Goal: Task Accomplishment & Management: Use online tool/utility

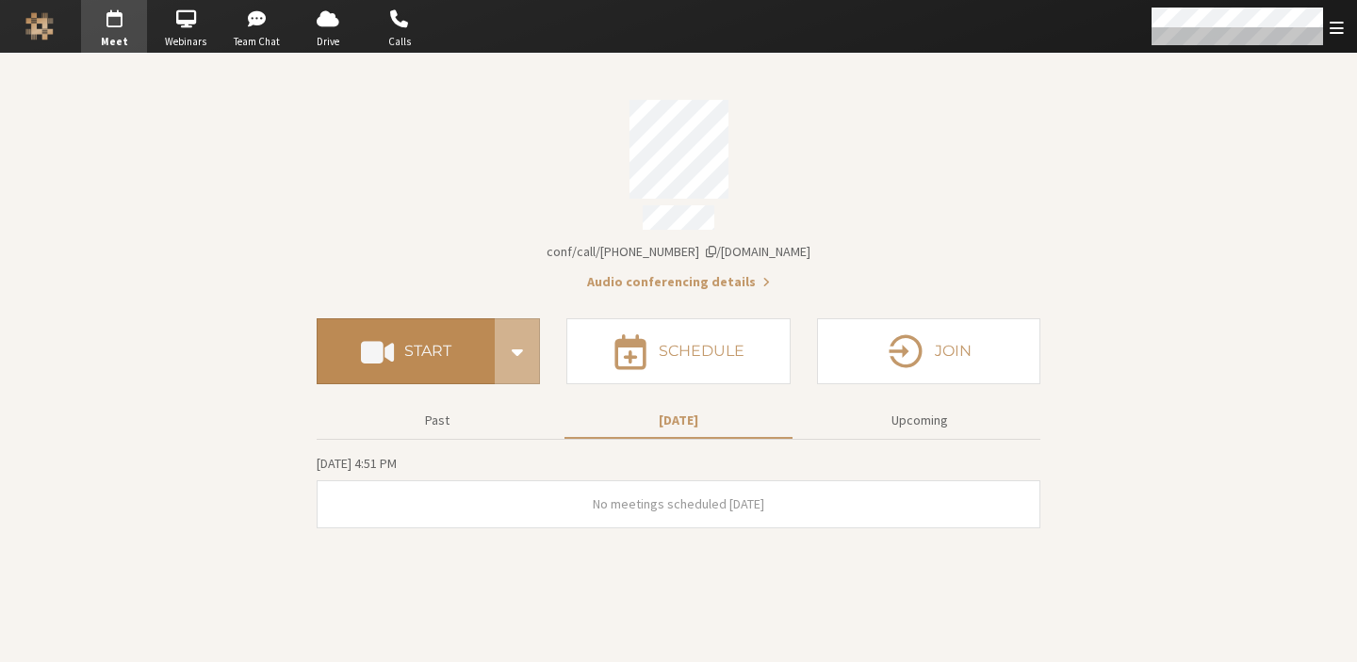
click at [434, 360] on button "Start" at bounding box center [406, 351] width 178 height 66
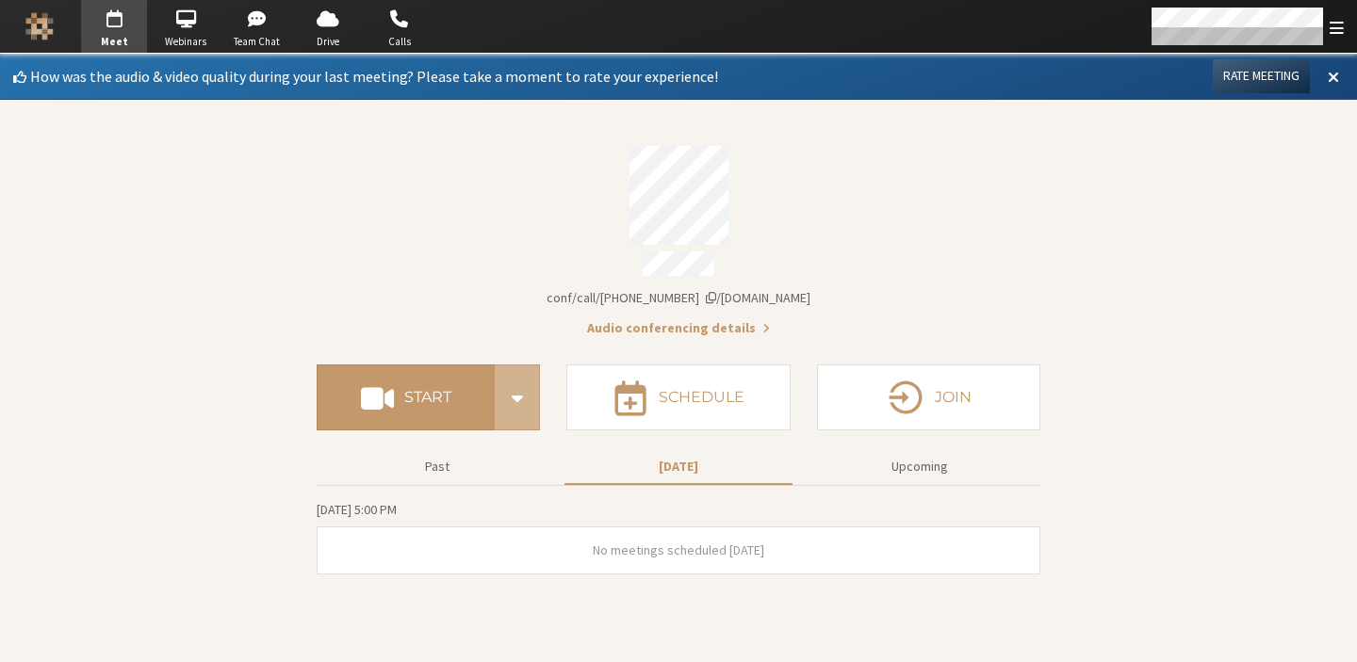
click at [309, 227] on section "How was the audio & video quality during your last meeting? Please take a momen…" at bounding box center [678, 358] width 1357 height 609
click at [975, 382] on button "Join" at bounding box center [928, 398] width 223 height 66
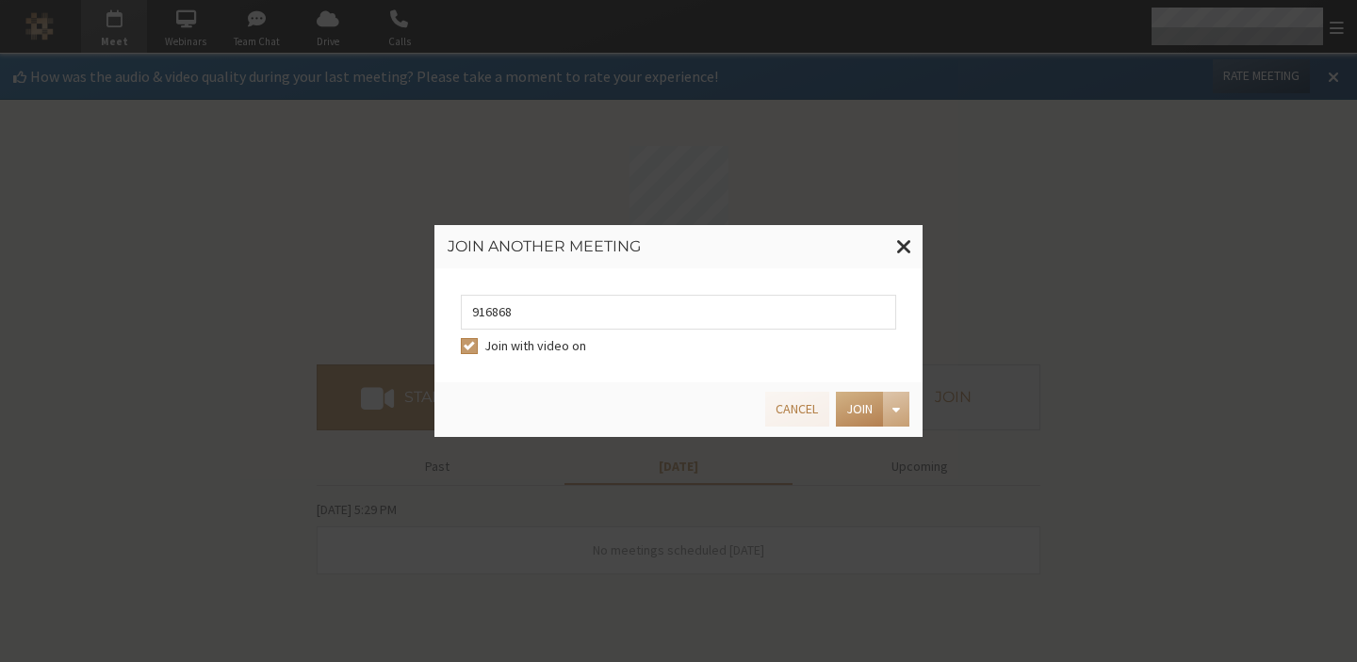
type input "9168685"
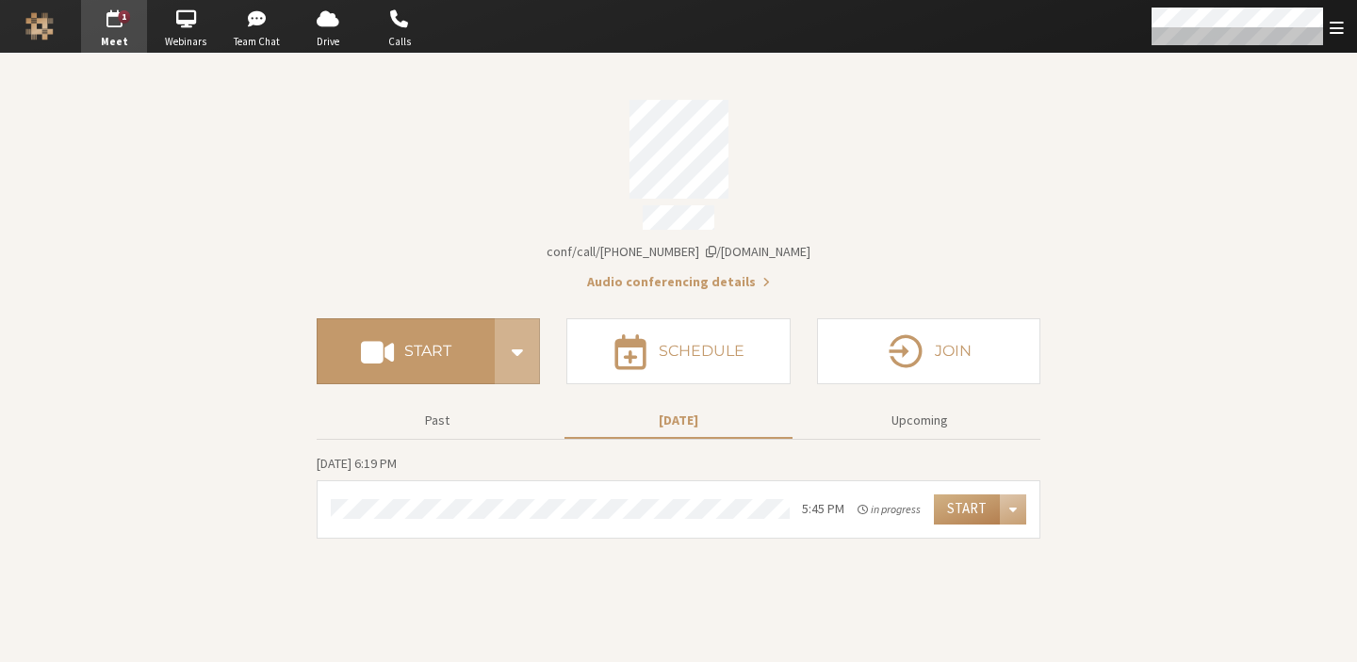
click at [1196, 234] on section "Meeting link [DOMAIN_NAME]/conf/call/7919820 Audio conferencing details Start S…" at bounding box center [678, 358] width 1357 height 609
click at [178, 45] on span "Webinars" at bounding box center [186, 42] width 66 height 16
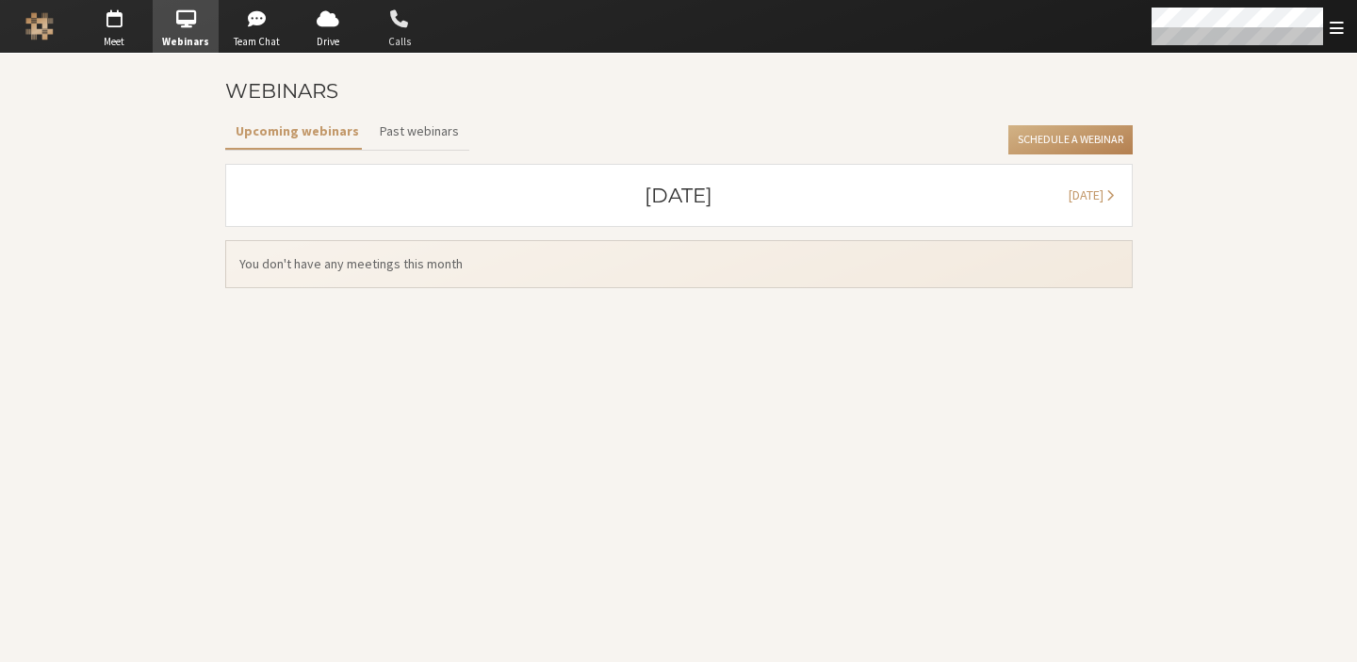
click at [418, 24] on span "button" at bounding box center [399, 19] width 66 height 30
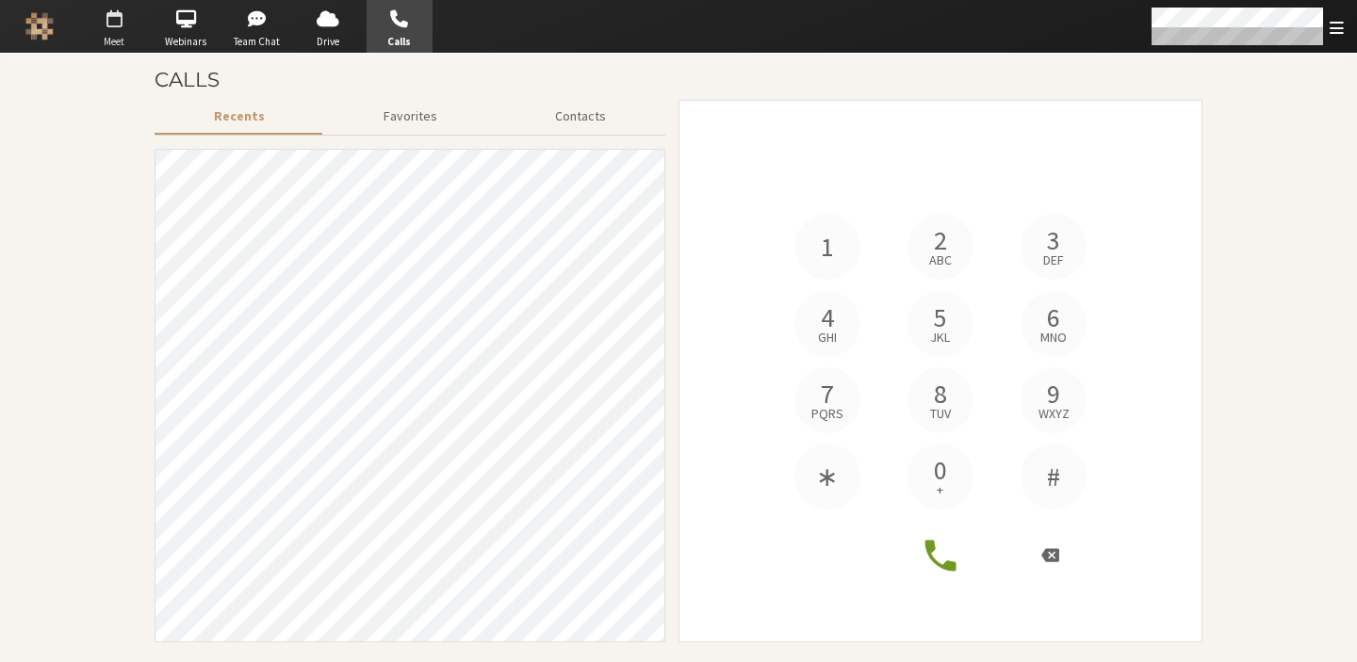
click at [111, 2] on button "Go to Meet" at bounding box center [114, 26] width 66 height 53
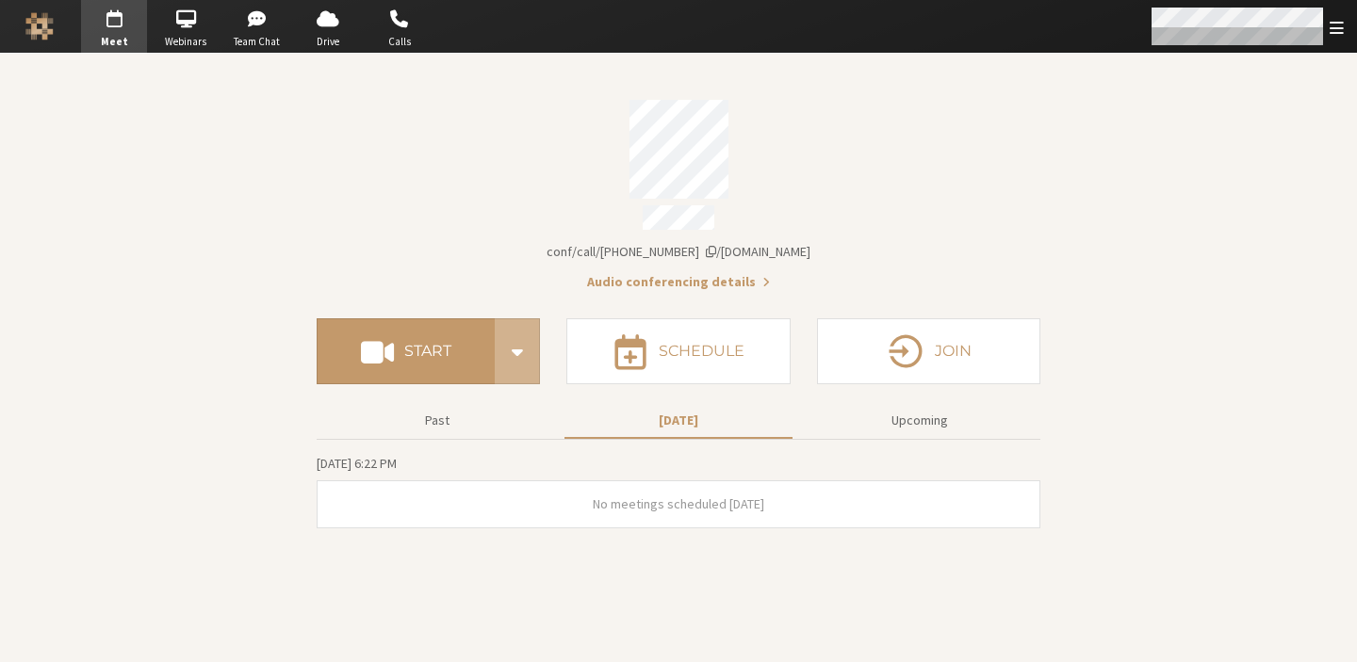
click at [1338, 34] on span "Open menu" at bounding box center [1336, 28] width 14 height 18
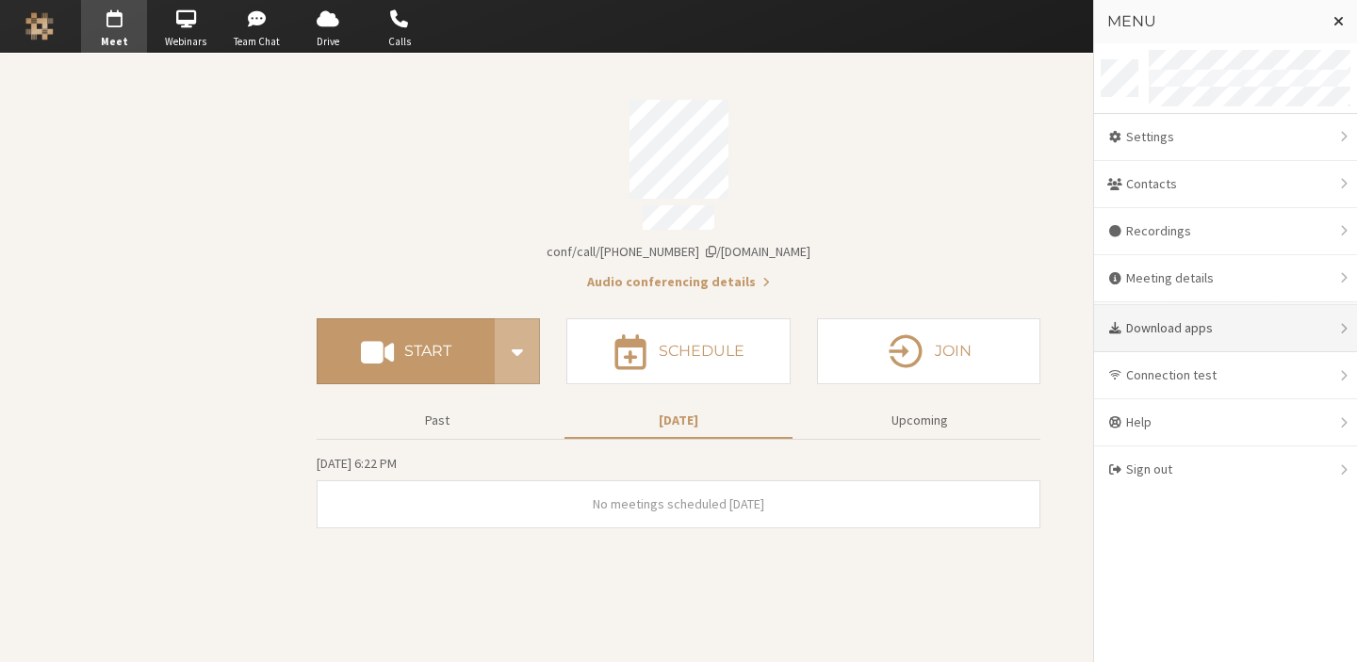
click at [1244, 313] on div "Download apps" at bounding box center [1225, 328] width 263 height 47
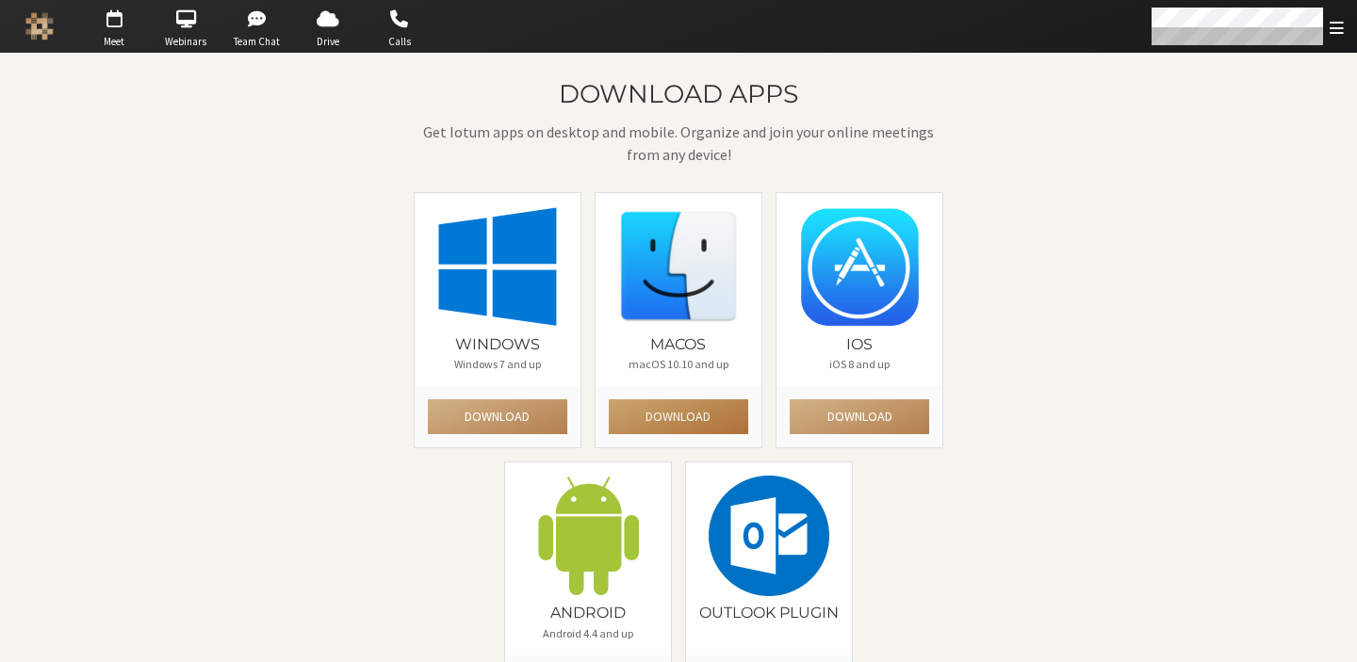
click at [720, 421] on button "Download" at bounding box center [678, 416] width 139 height 35
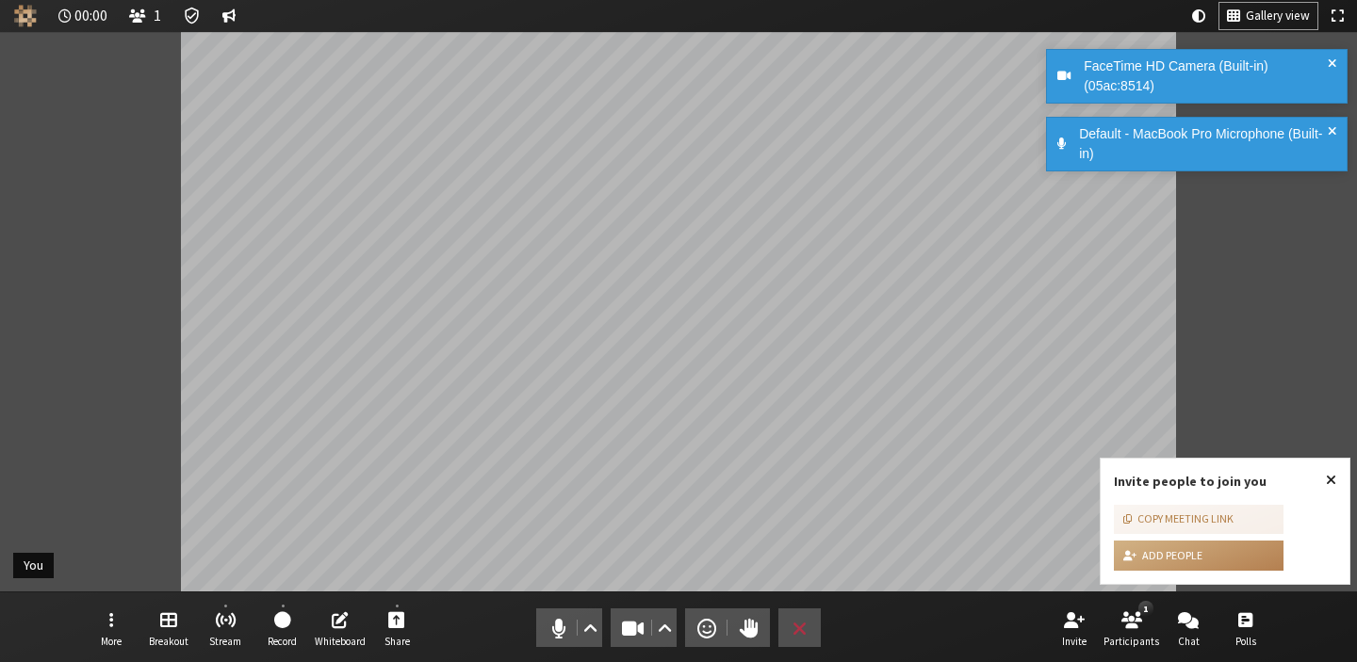
click at [1327, 481] on span "Close popover" at bounding box center [1330, 479] width 10 height 15
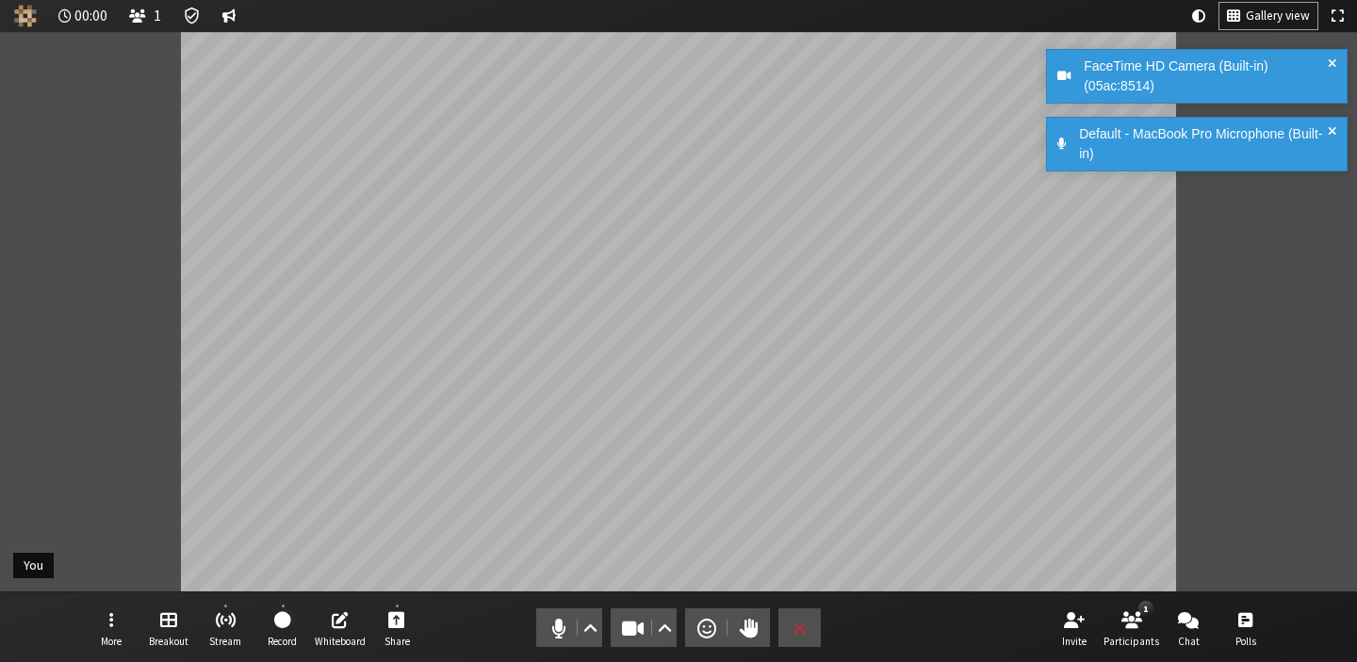
click at [1327, 66] on span at bounding box center [1331, 77] width 8 height 40
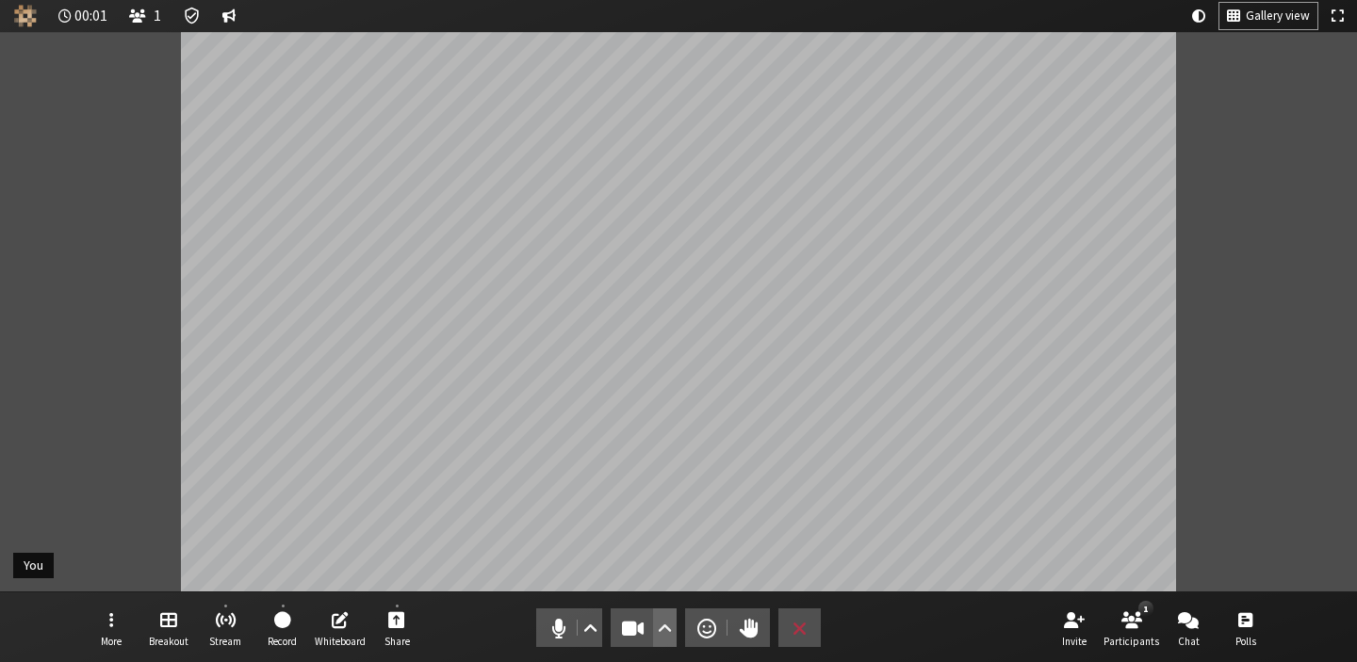
click at [669, 619] on span "Video setting" at bounding box center [665, 628] width 14 height 26
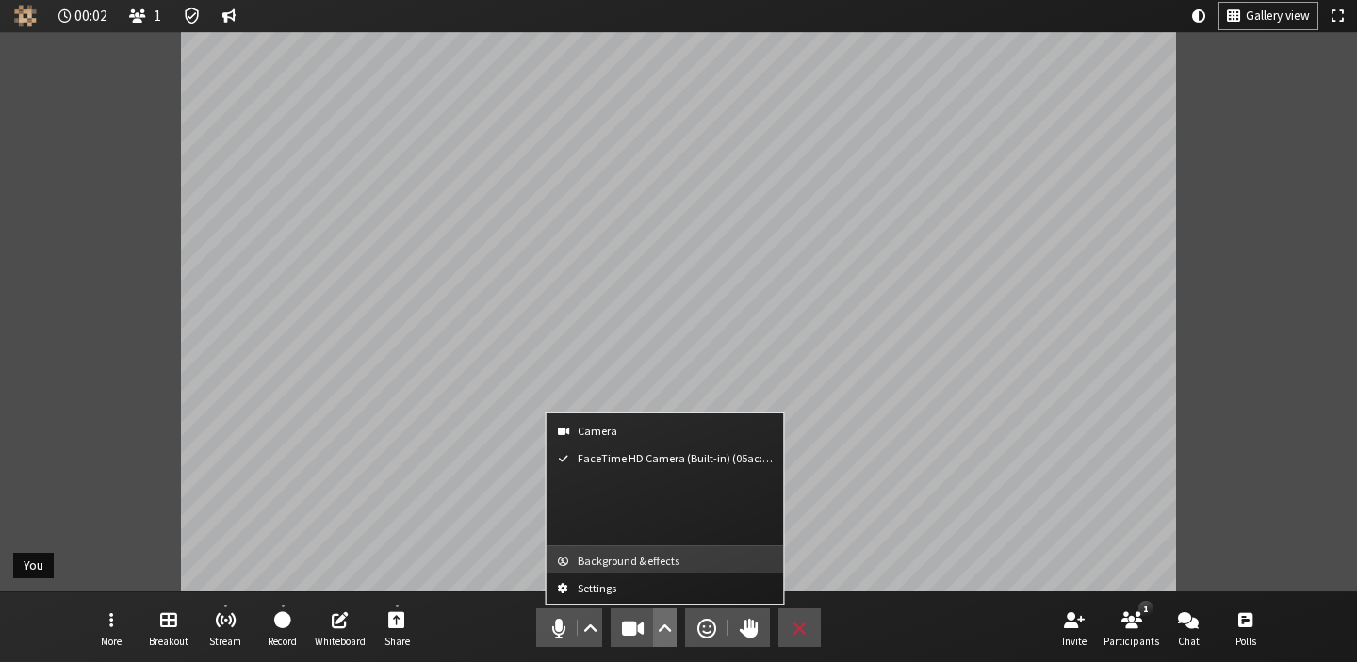
click at [661, 568] on button "Background & effects" at bounding box center [664, 559] width 237 height 27
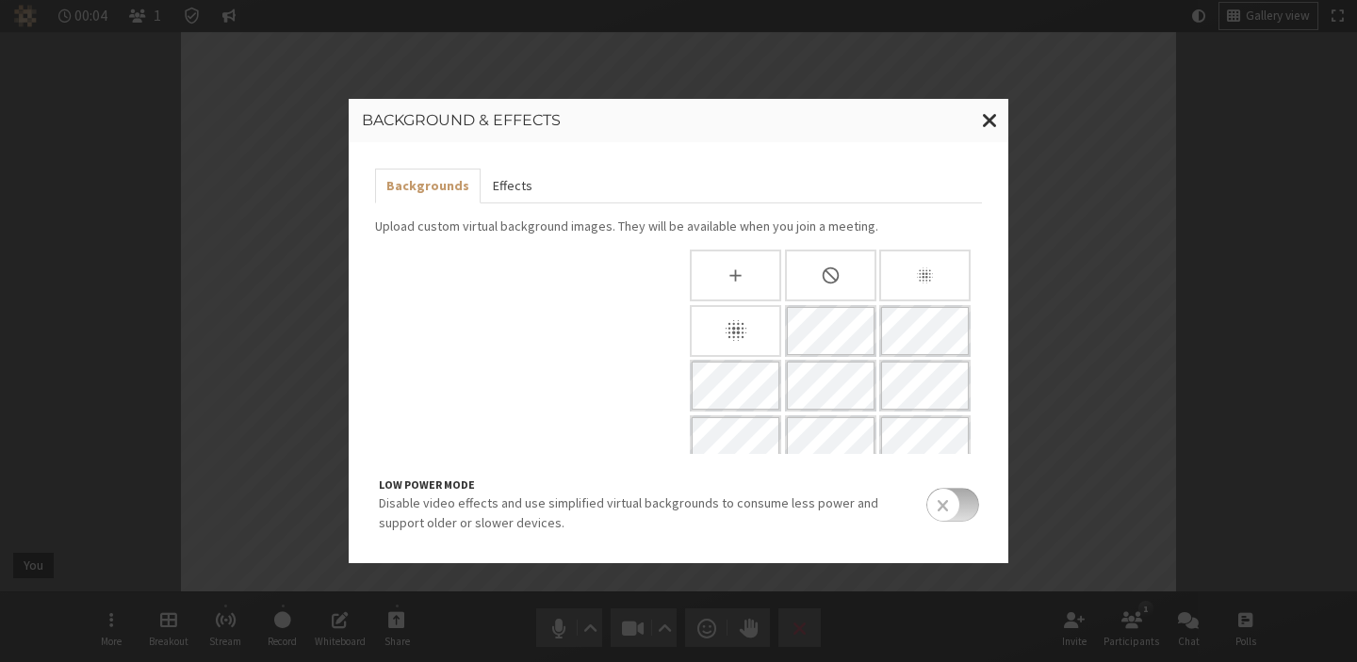
click at [520, 197] on button "Effects" at bounding box center [511, 186] width 62 height 35
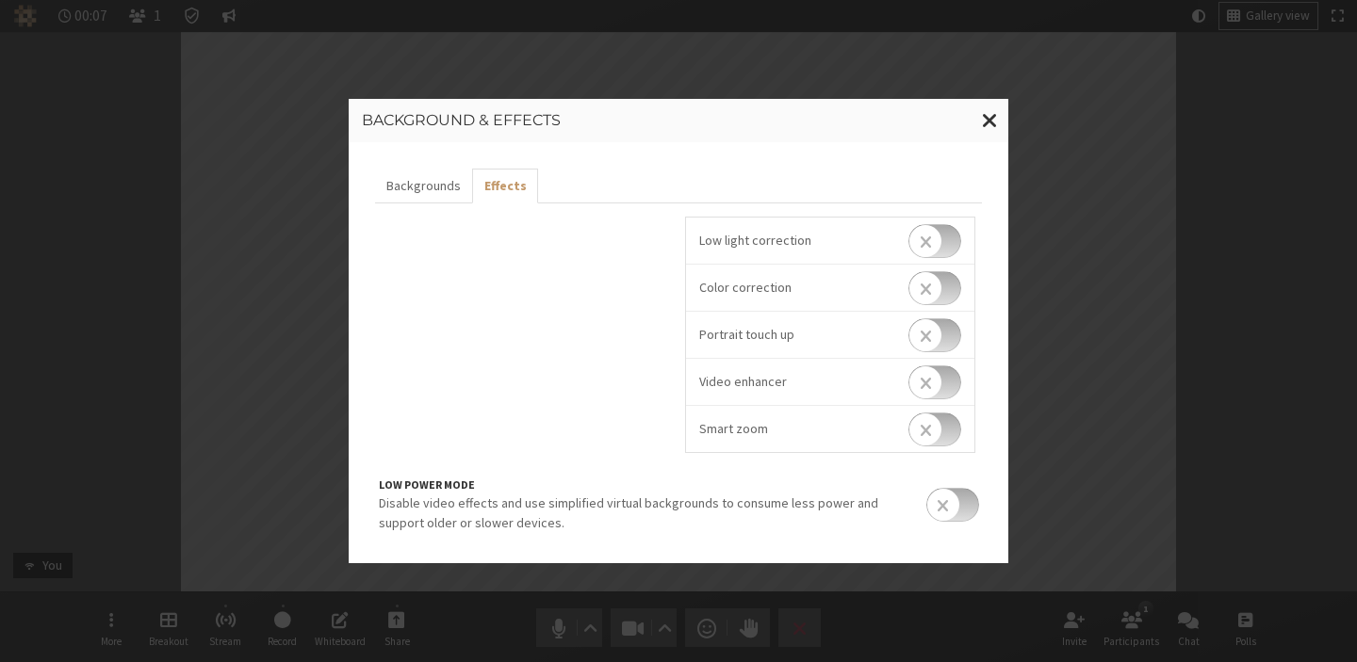
click at [935, 242] on input "checkbox" at bounding box center [934, 241] width 53 height 34
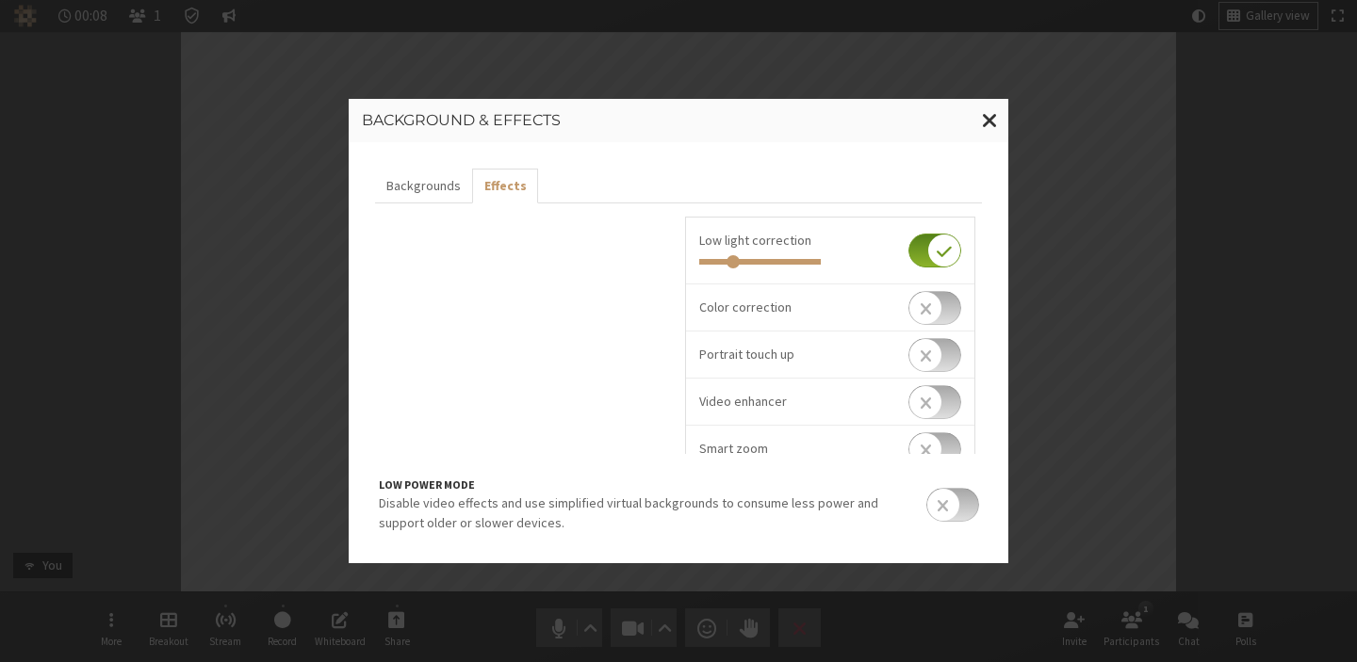
click at [935, 242] on input "checkbox" at bounding box center [934, 251] width 53 height 34
checkbox input "false"
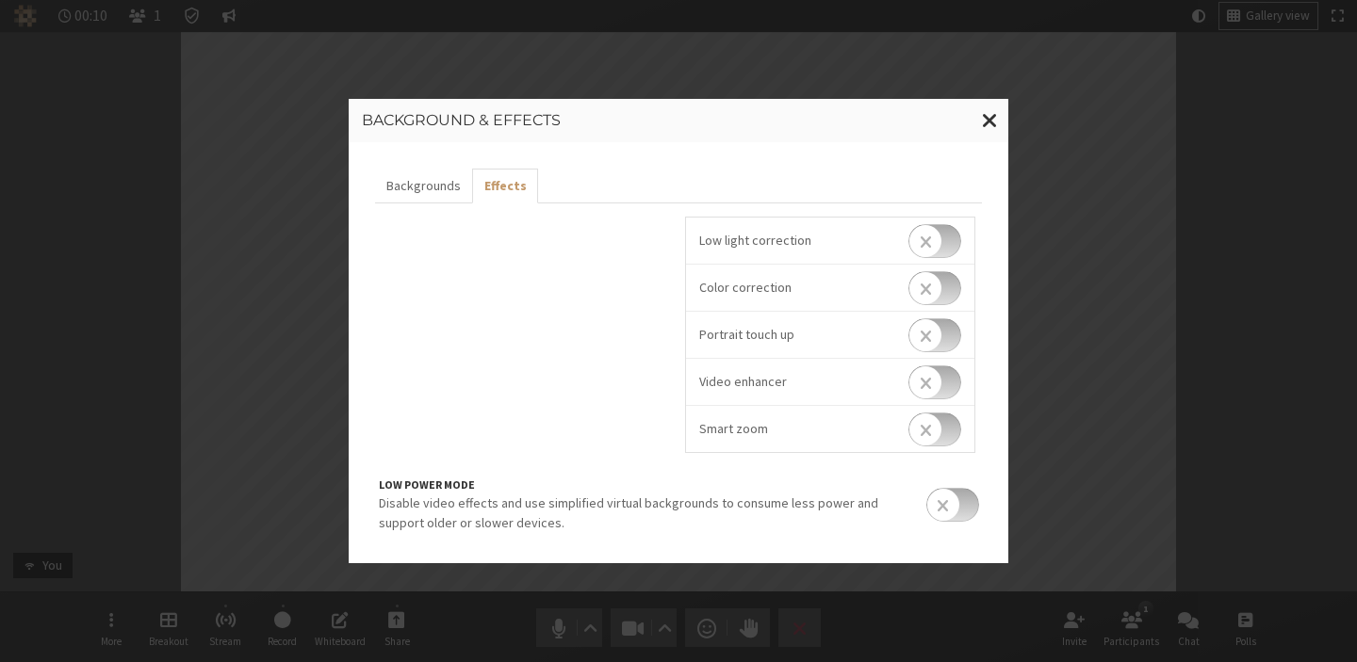
click at [941, 288] on input "checkbox" at bounding box center [934, 288] width 53 height 34
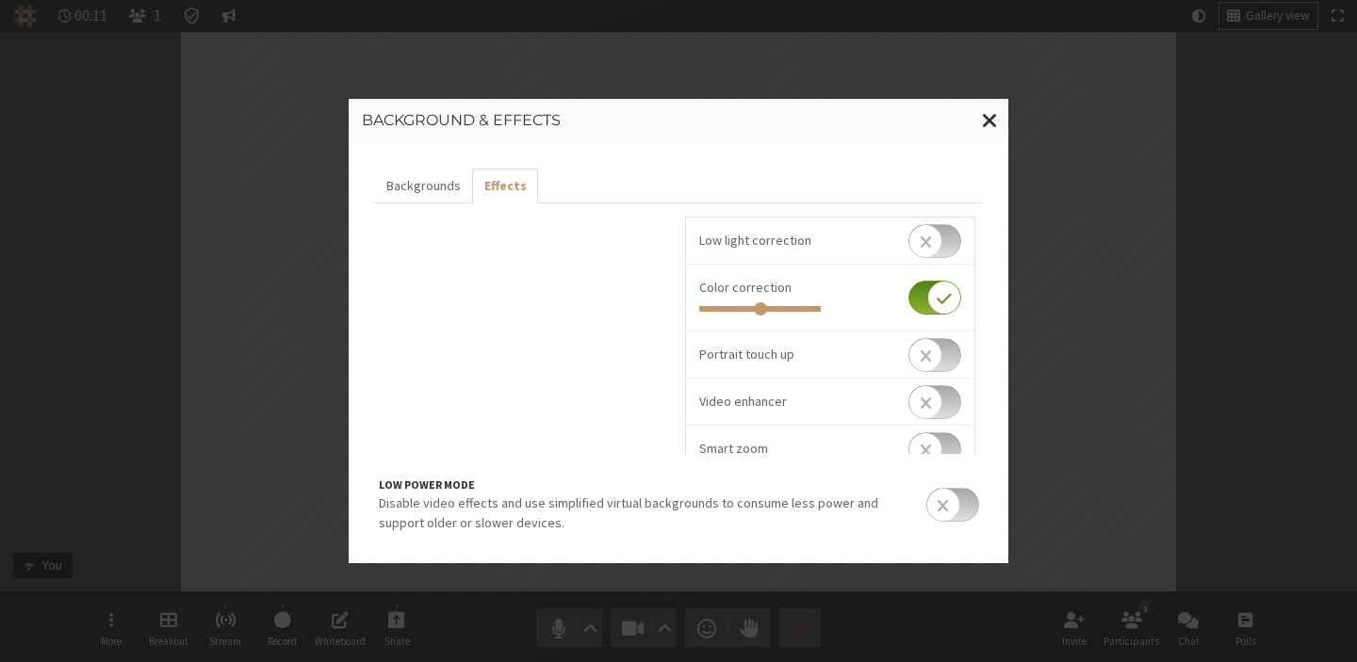
click at [941, 288] on input "checkbox" at bounding box center [934, 298] width 53 height 34
checkbox input "false"
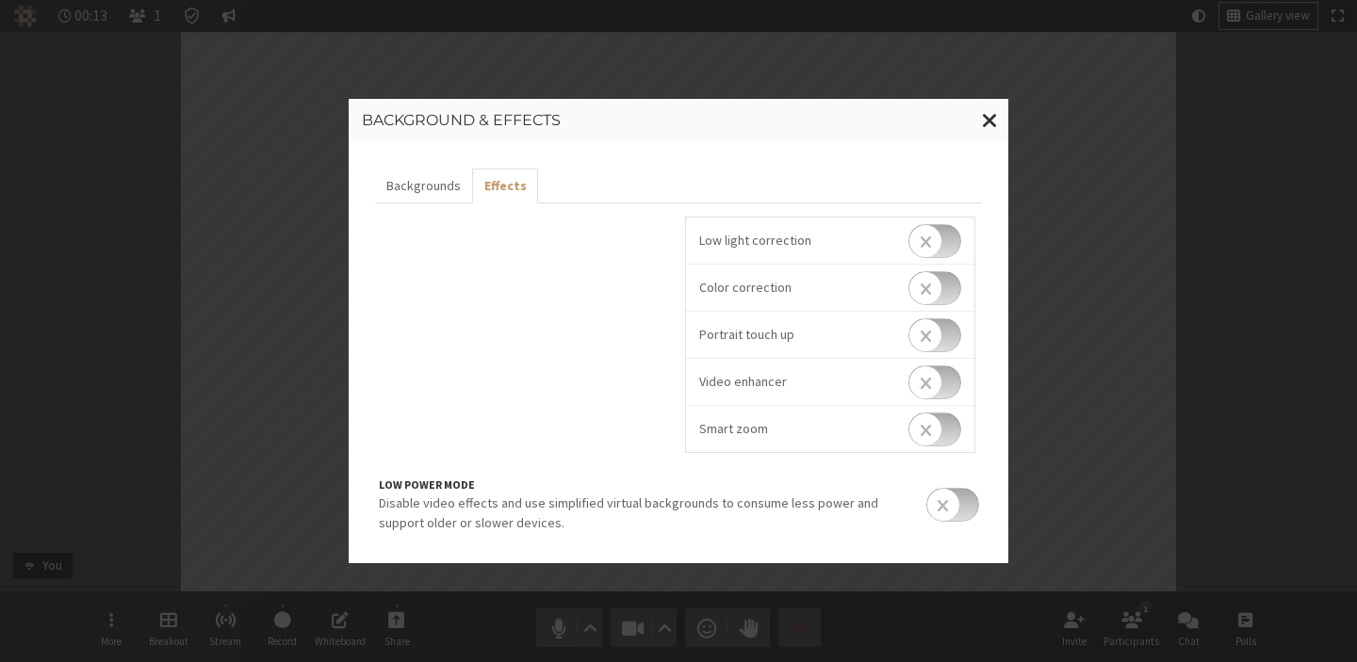
click at [941, 325] on input "checkbox" at bounding box center [934, 335] width 53 height 34
checkbox input "true"
click at [739, 355] on input "range" at bounding box center [760, 356] width 122 height 6
type input "0.106"
click at [709, 356] on input "range" at bounding box center [760, 356] width 122 height 6
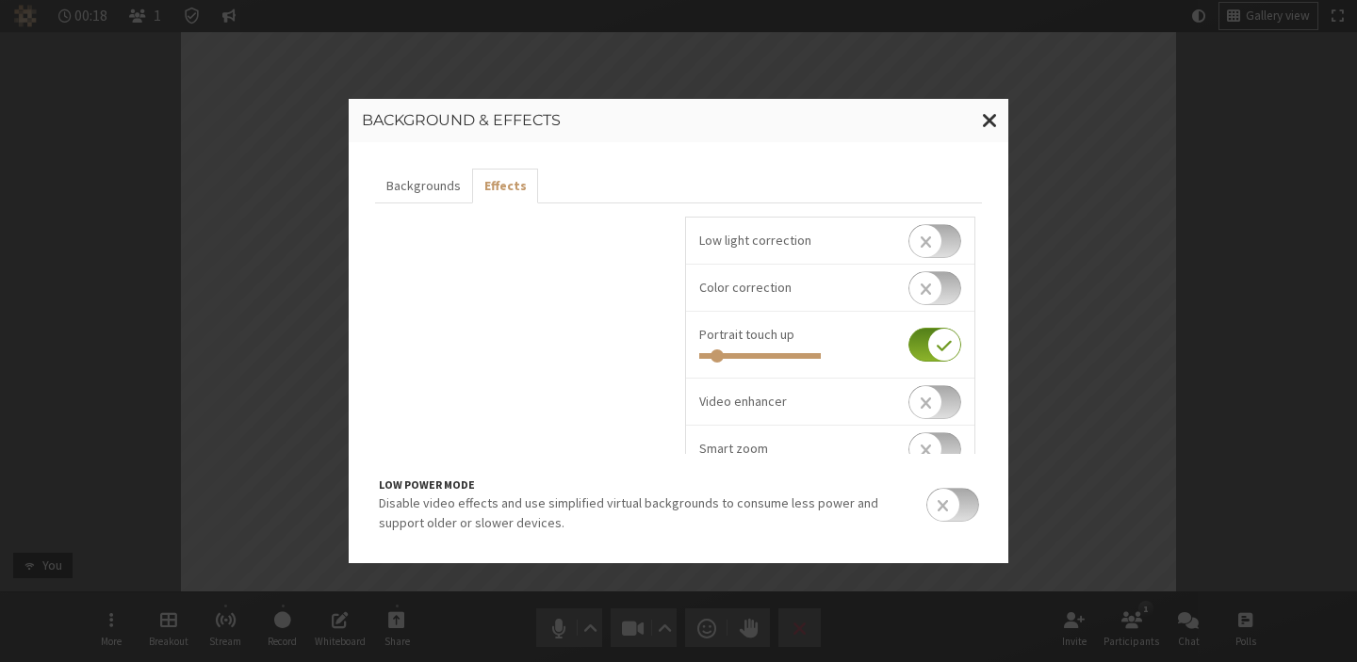
click at [934, 405] on input "checkbox" at bounding box center [934, 402] width 53 height 34
checkbox input "true"
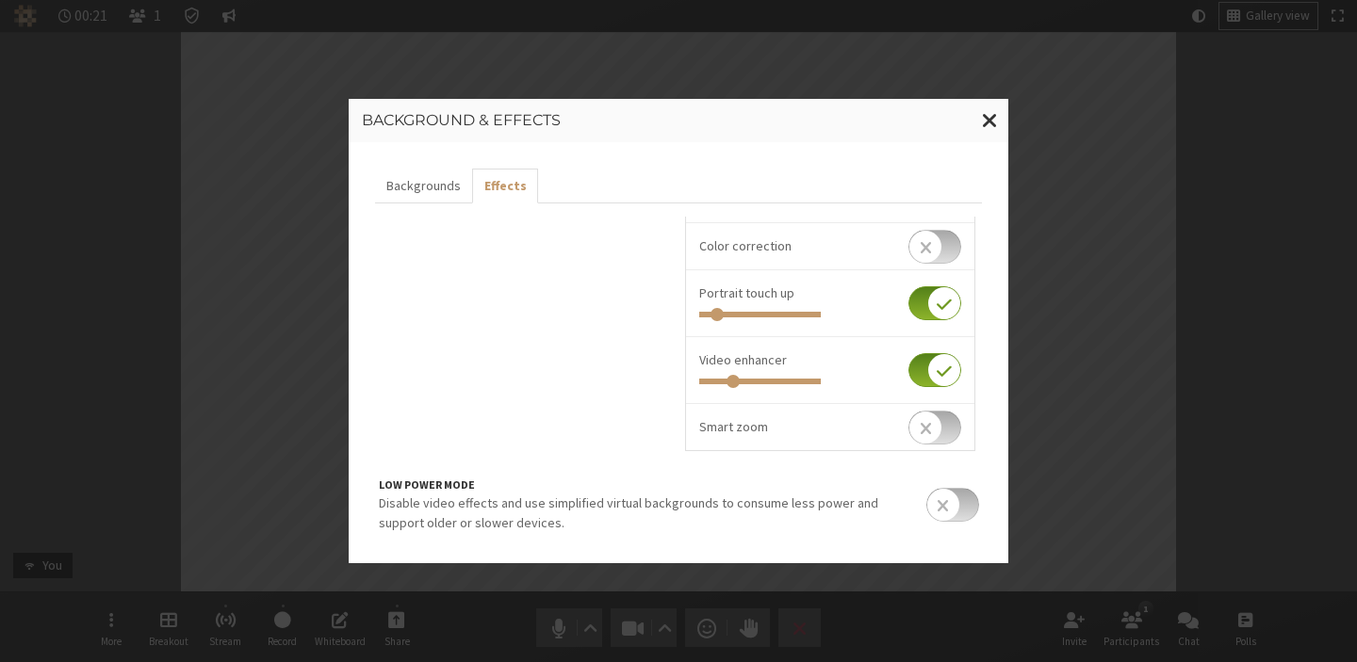
scroll to position [52, 0]
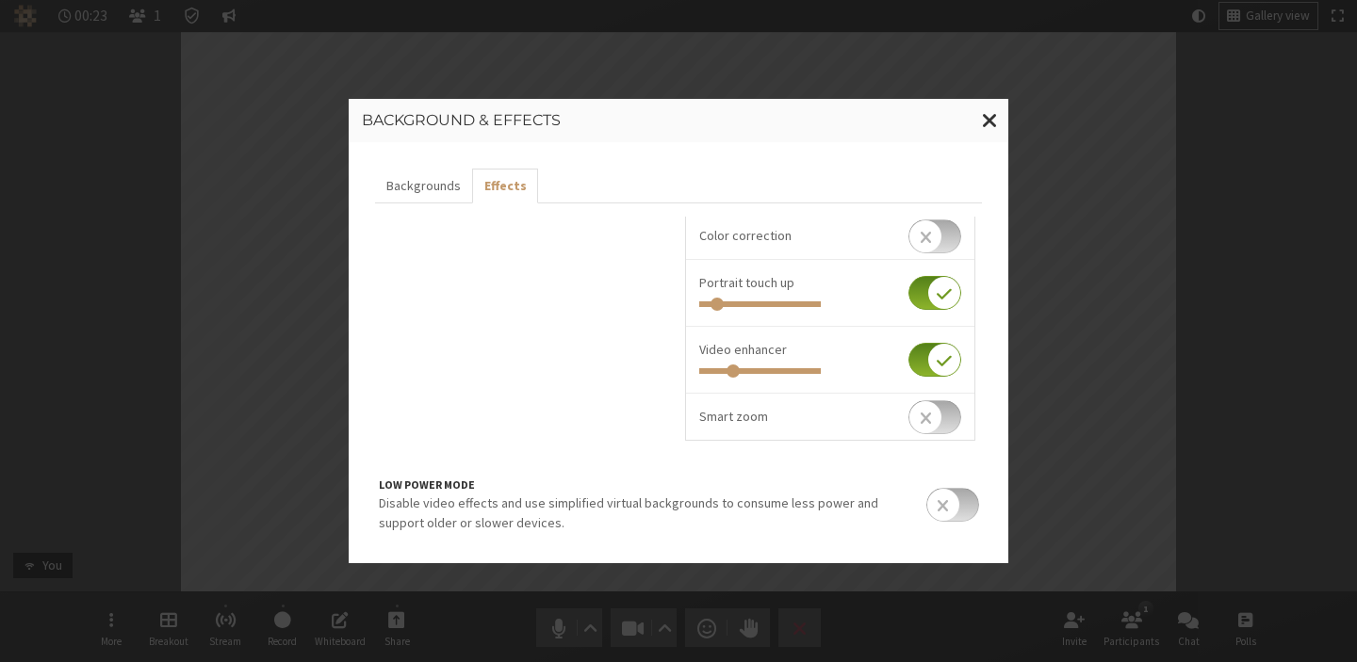
click at [934, 424] on input "checkbox" at bounding box center [934, 417] width 53 height 34
click at [934, 424] on input "checkbox" at bounding box center [934, 427] width 53 height 34
click at [934, 424] on input "checkbox" at bounding box center [934, 417] width 53 height 34
checkbox input "true"
type input "0.732"
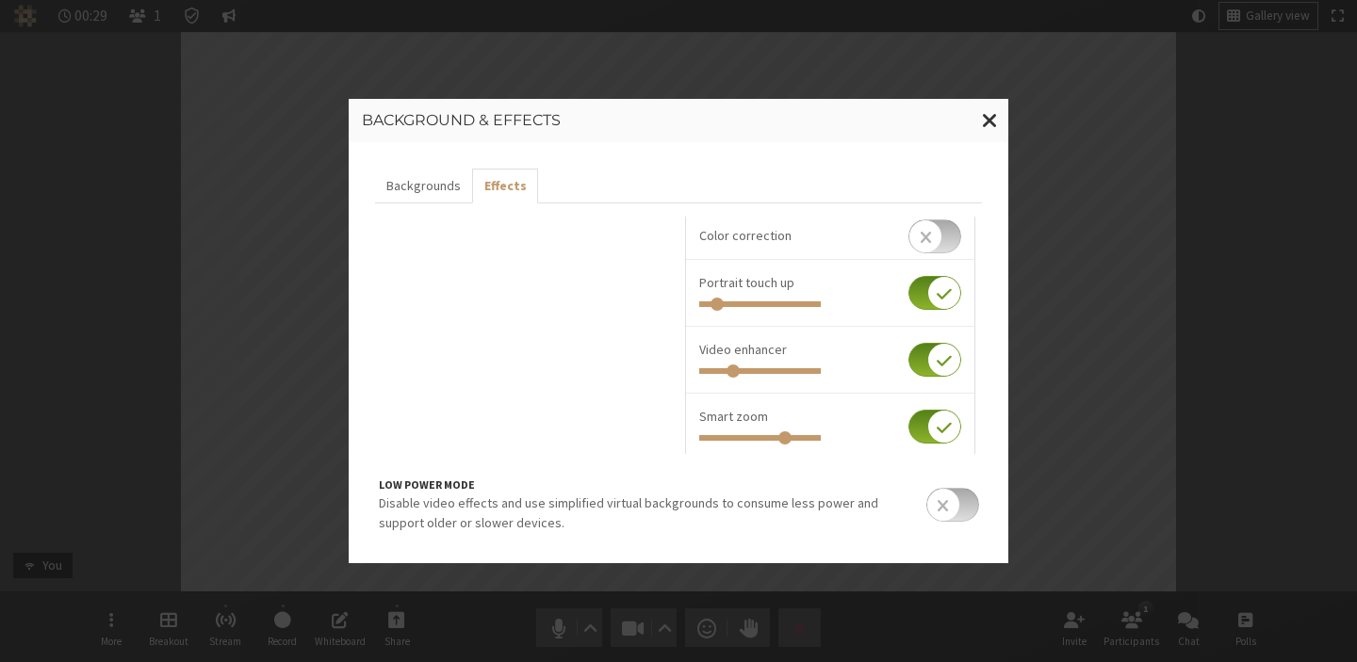
click at [777, 435] on input "range" at bounding box center [760, 438] width 122 height 6
click at [908, 432] on input "checkbox" at bounding box center [934, 427] width 53 height 34
click at [908, 432] on input "checkbox" at bounding box center [934, 417] width 53 height 34
checkbox input "true"
click at [908, 363] on input "checkbox" at bounding box center [934, 360] width 53 height 34
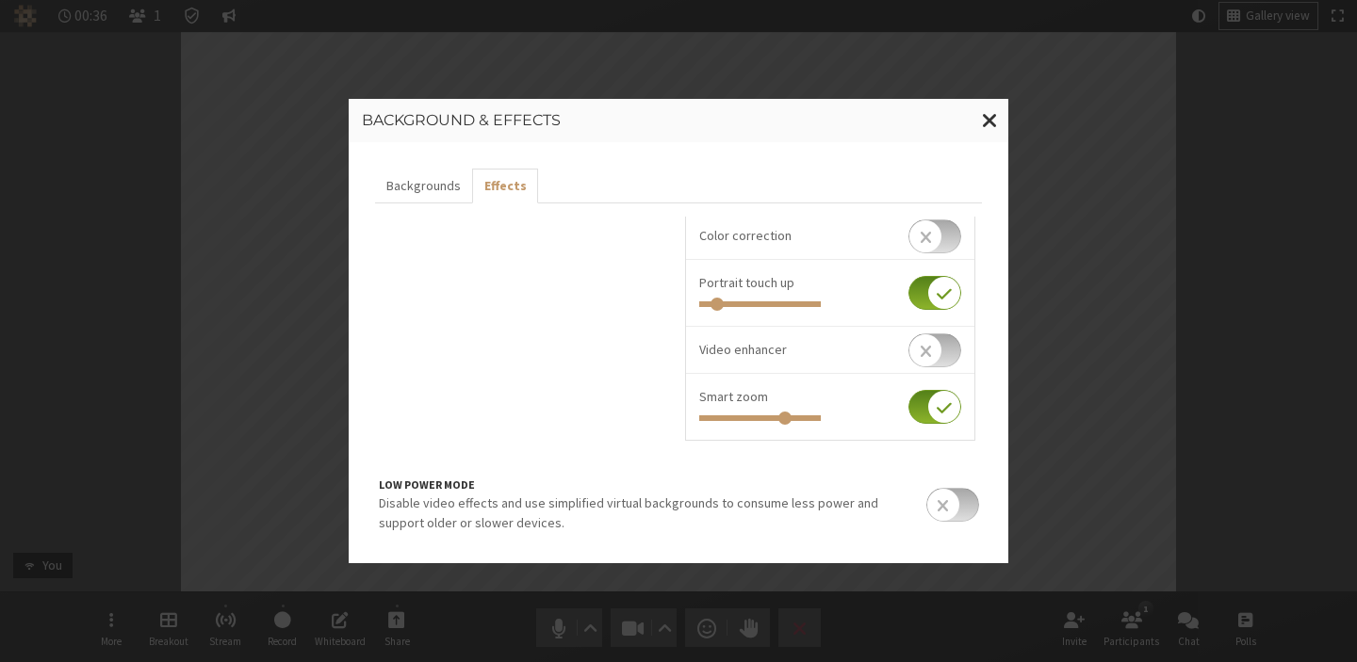
click at [908, 363] on input "checkbox" at bounding box center [934, 350] width 53 height 34
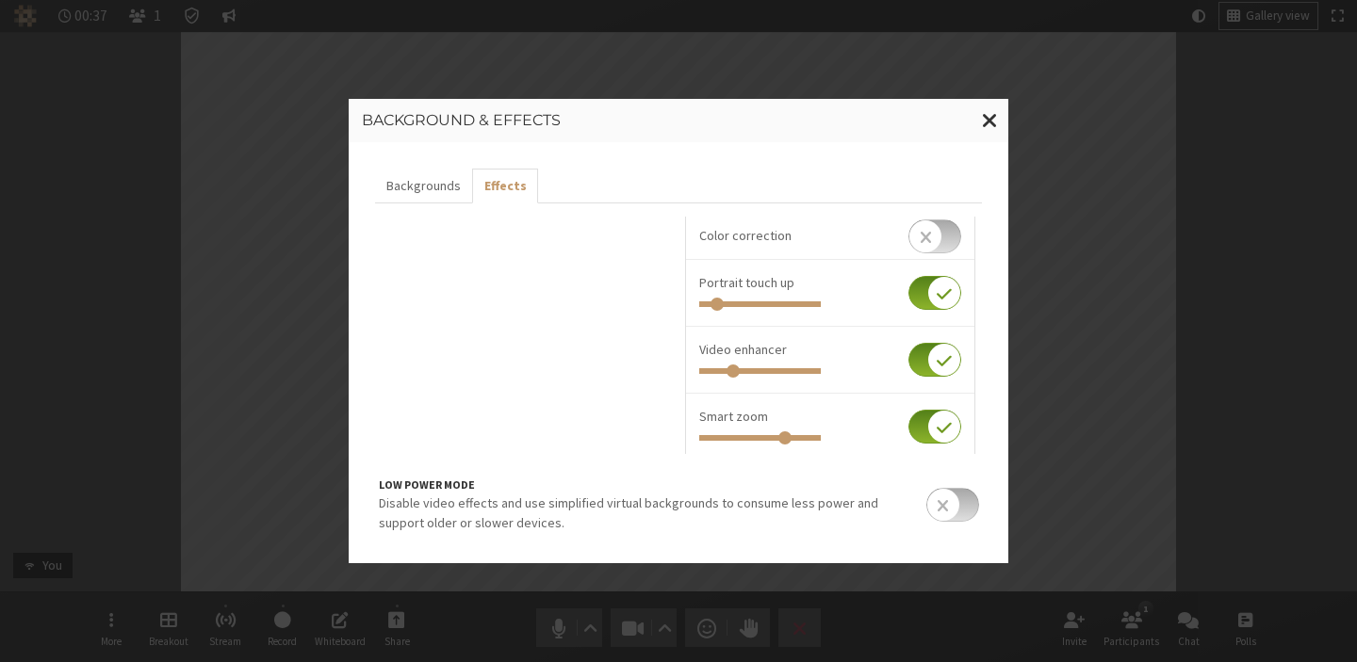
click at [908, 363] on input "checkbox" at bounding box center [934, 360] width 53 height 34
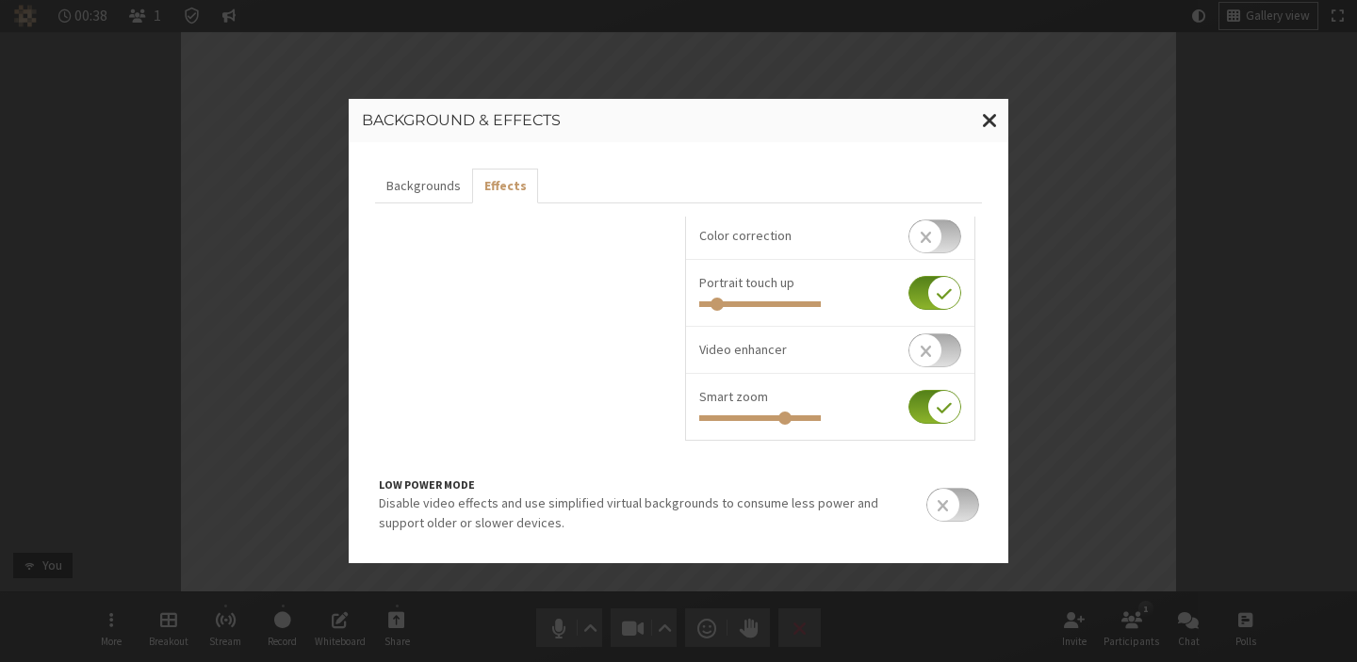
click at [908, 363] on input "checkbox" at bounding box center [934, 350] width 53 height 34
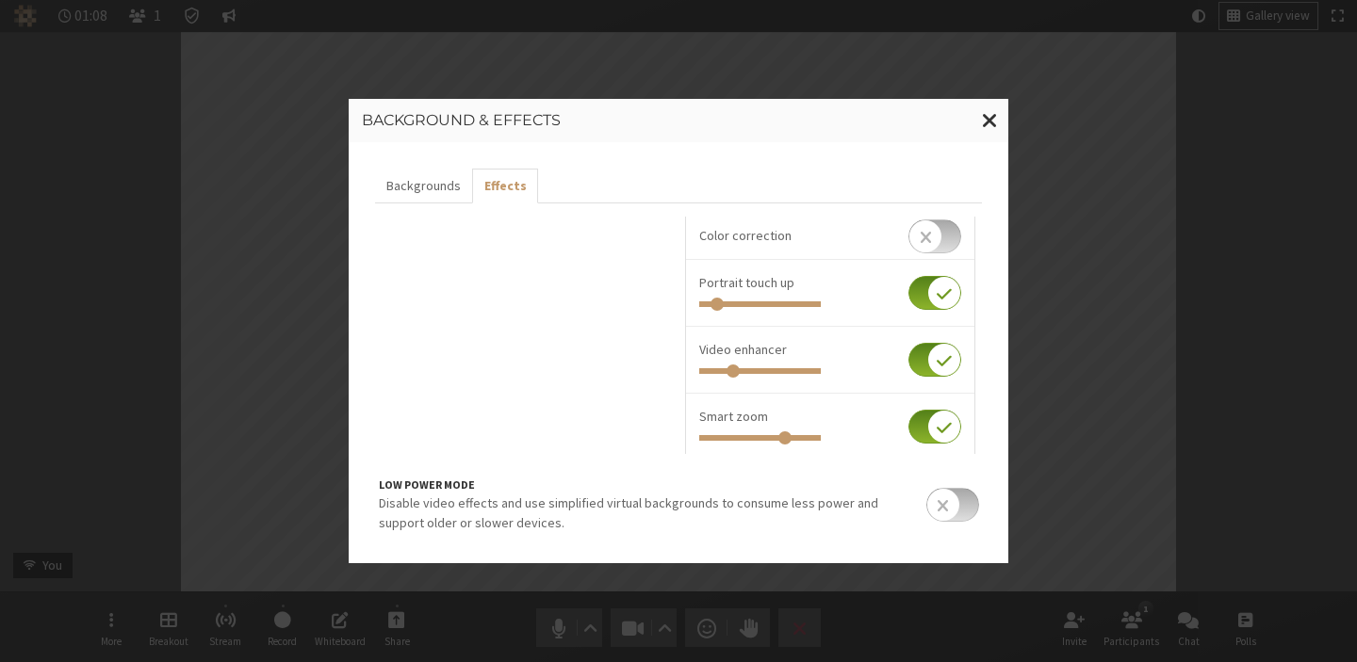
click at [908, 363] on input "checkbox" at bounding box center [934, 360] width 53 height 34
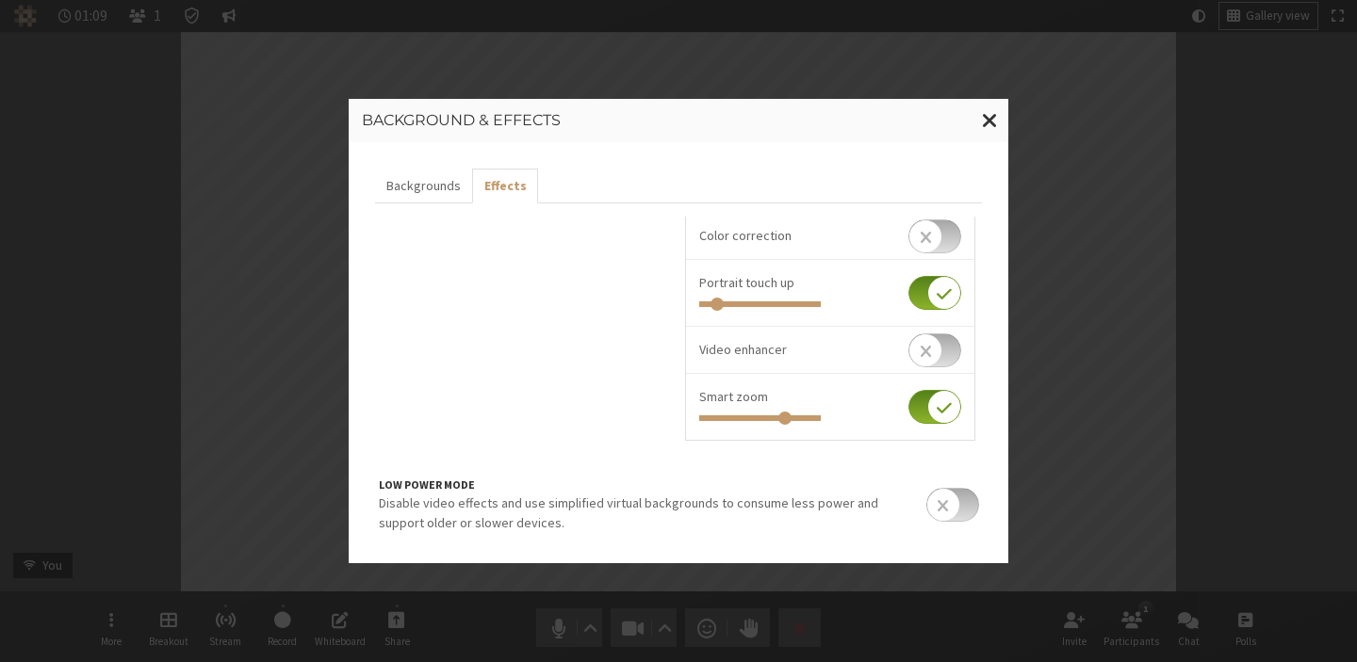
click at [908, 363] on input "checkbox" at bounding box center [934, 350] width 53 height 34
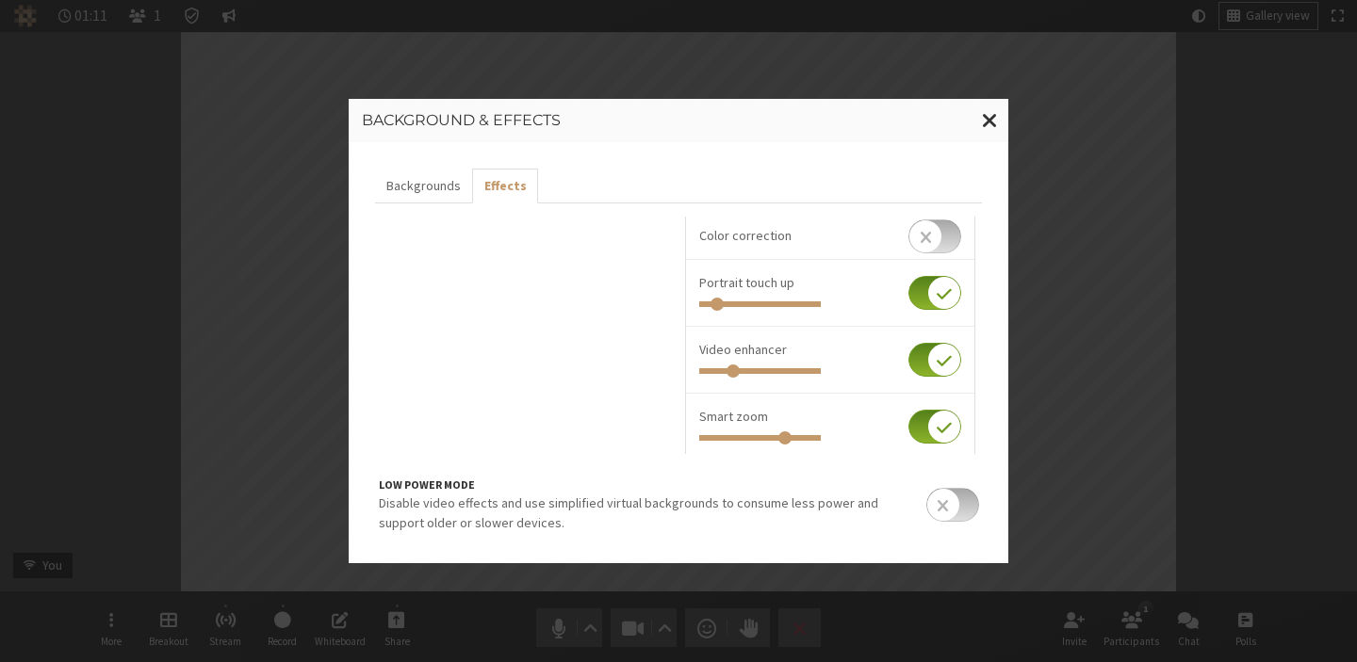
click at [908, 363] on input "checkbox" at bounding box center [934, 360] width 53 height 34
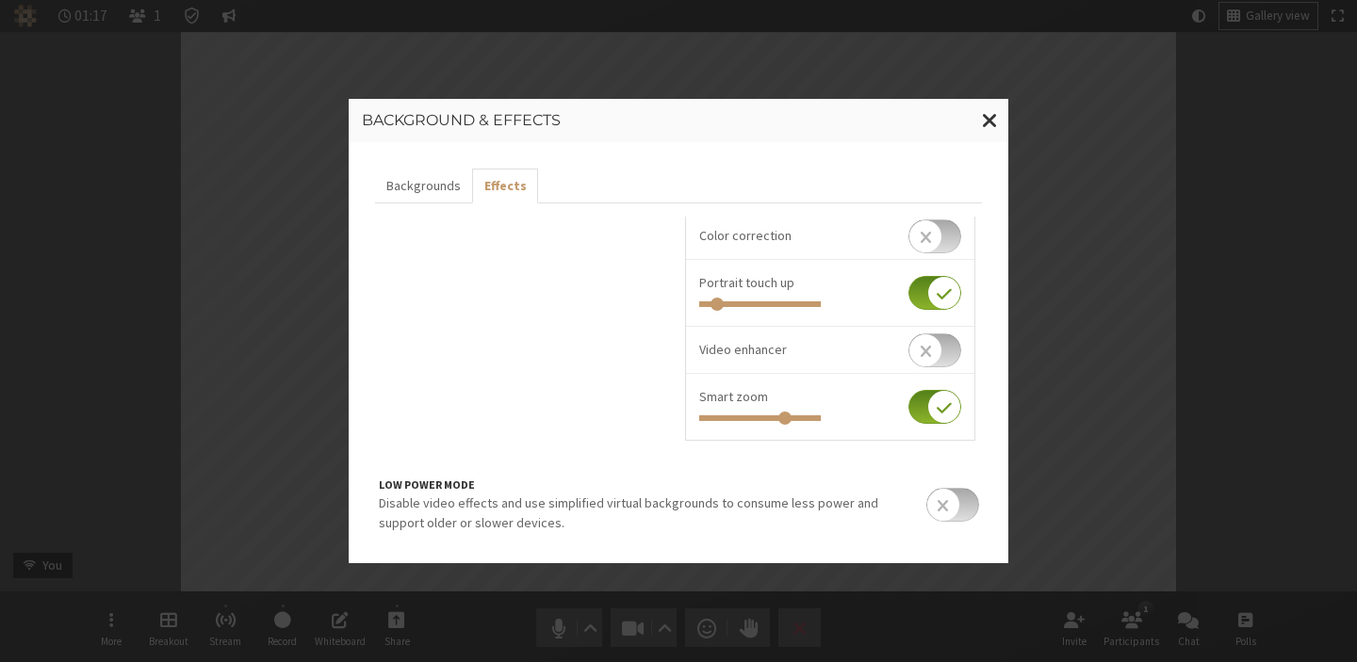
click at [908, 363] on input "checkbox" at bounding box center [934, 350] width 53 height 34
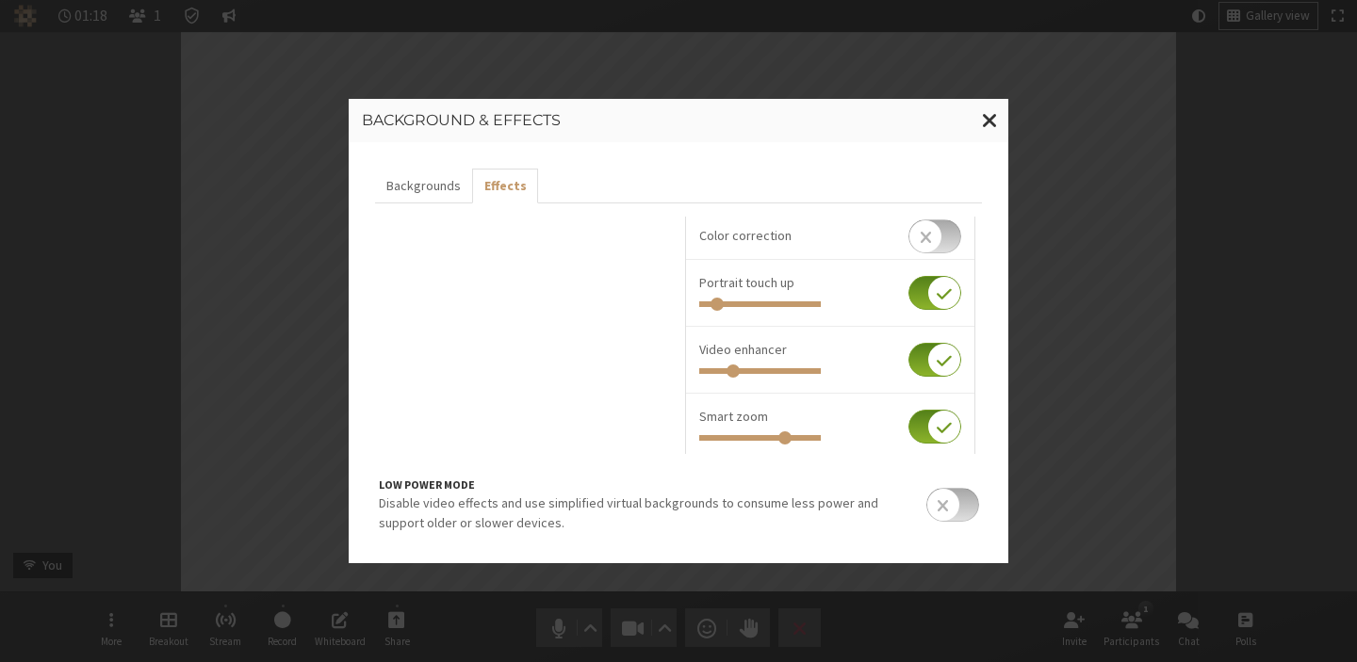
click at [908, 363] on input "checkbox" at bounding box center [934, 360] width 53 height 34
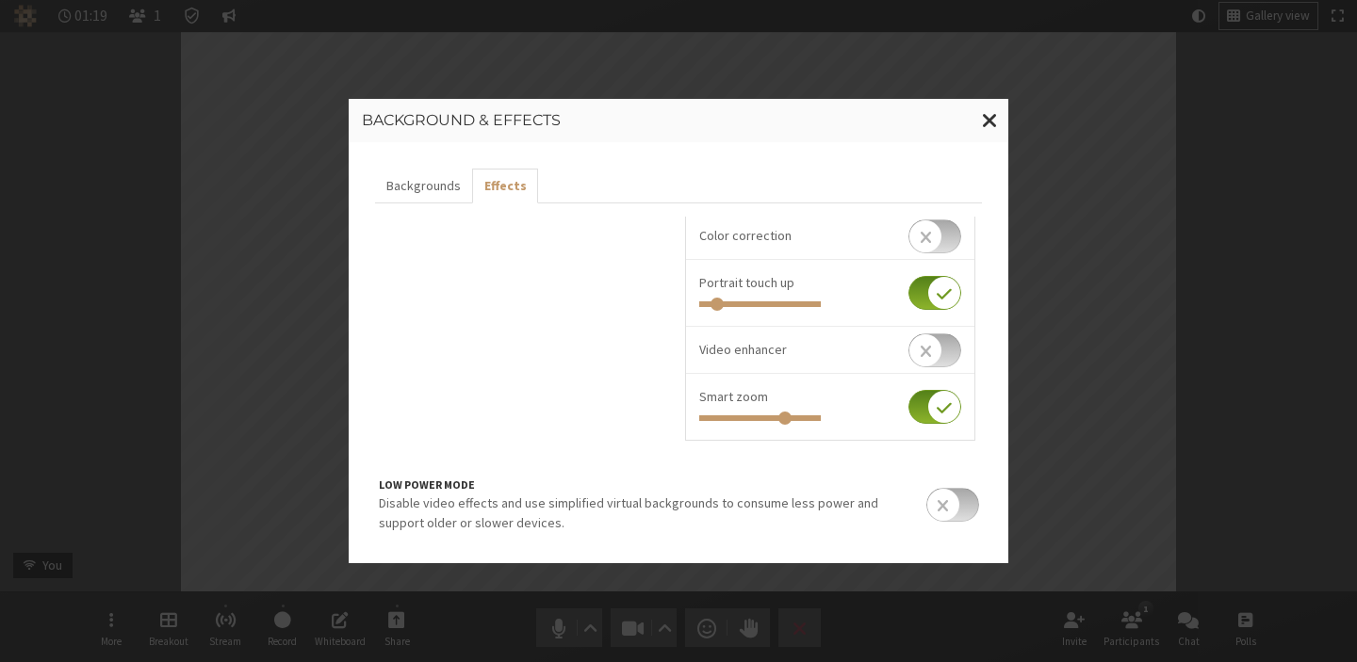
click at [908, 363] on input "checkbox" at bounding box center [934, 350] width 53 height 34
checkbox input "true"
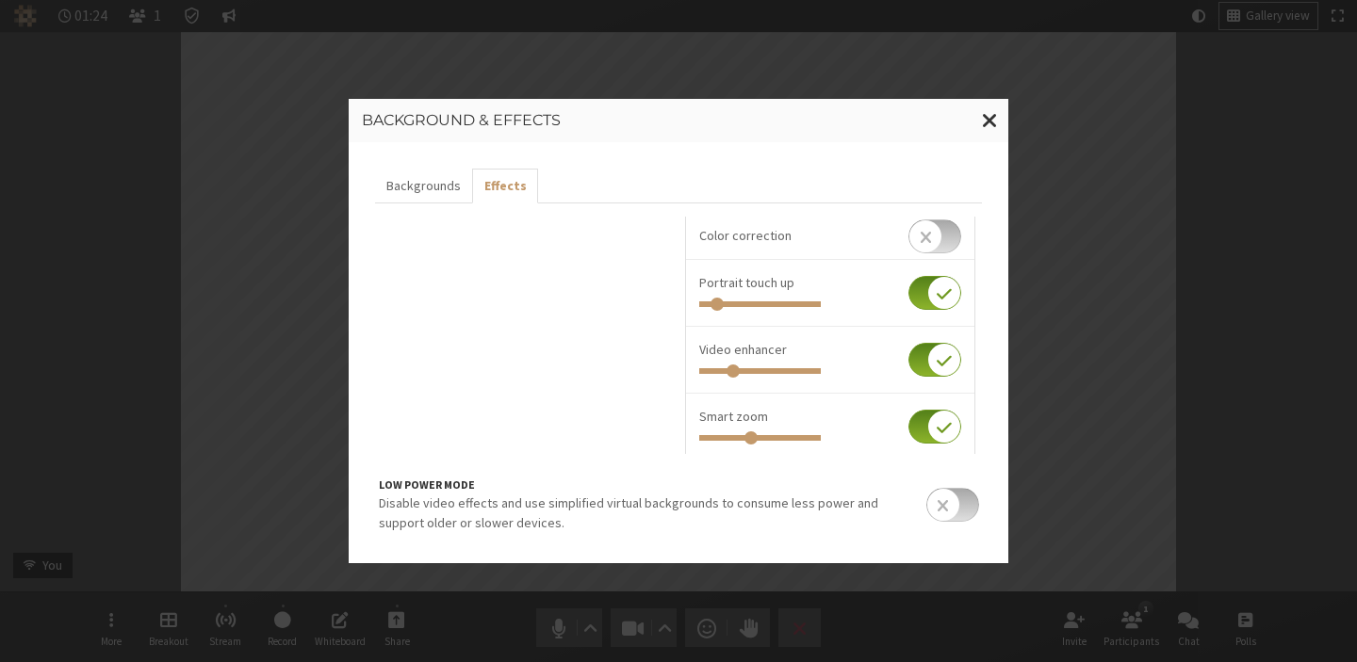
click at [743, 438] on input "range" at bounding box center [760, 438] width 122 height 6
drag, startPoint x: 743, startPoint y: 438, endPoint x: 846, endPoint y: 411, distance: 106.3
type input "1"
click at [821, 435] on input "range" at bounding box center [760, 438] width 122 height 6
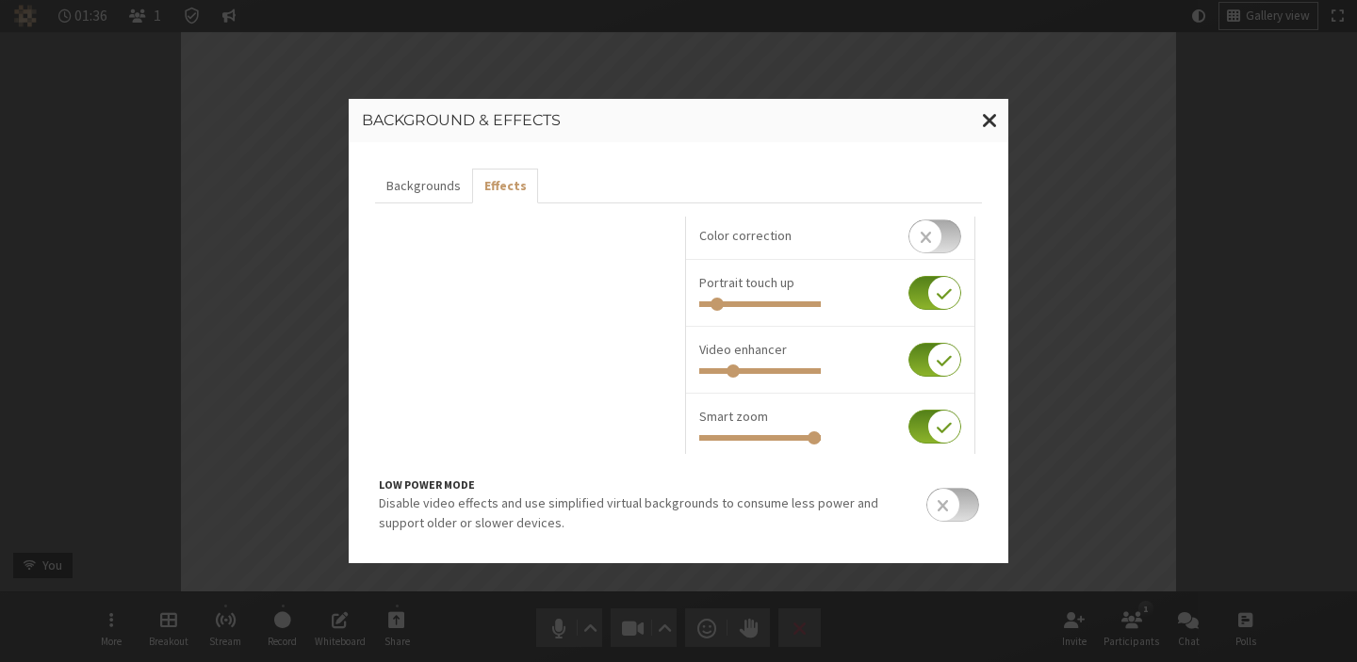
click at [908, 431] on input "checkbox" at bounding box center [934, 427] width 53 height 34
click at [908, 431] on input "checkbox" at bounding box center [934, 417] width 53 height 34
click at [908, 431] on input "checkbox" at bounding box center [934, 427] width 53 height 34
click at [908, 431] on input "checkbox" at bounding box center [934, 417] width 53 height 34
click at [908, 431] on input "checkbox" at bounding box center [934, 427] width 53 height 34
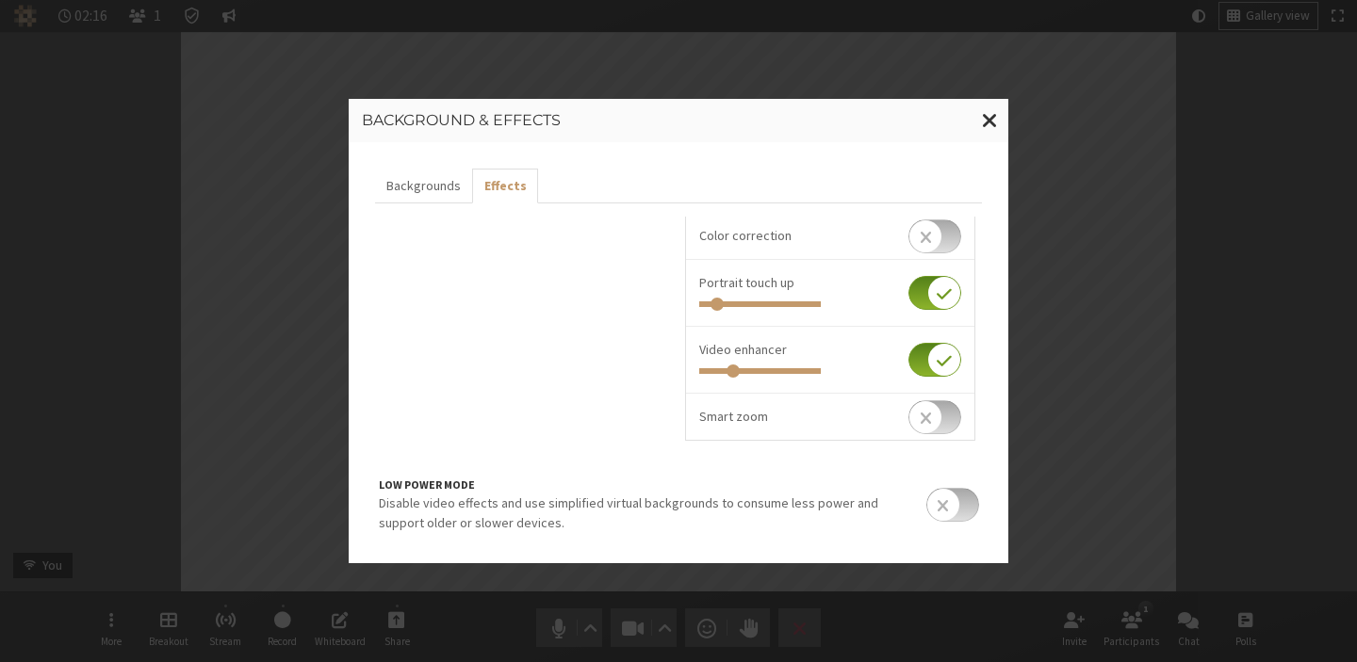
click at [908, 431] on input "checkbox" at bounding box center [934, 417] width 53 height 34
click at [908, 431] on input "checkbox" at bounding box center [934, 427] width 53 height 34
click at [908, 431] on input "checkbox" at bounding box center [934, 417] width 53 height 34
checkbox input "true"
click at [908, 367] on input "checkbox" at bounding box center [934, 360] width 53 height 34
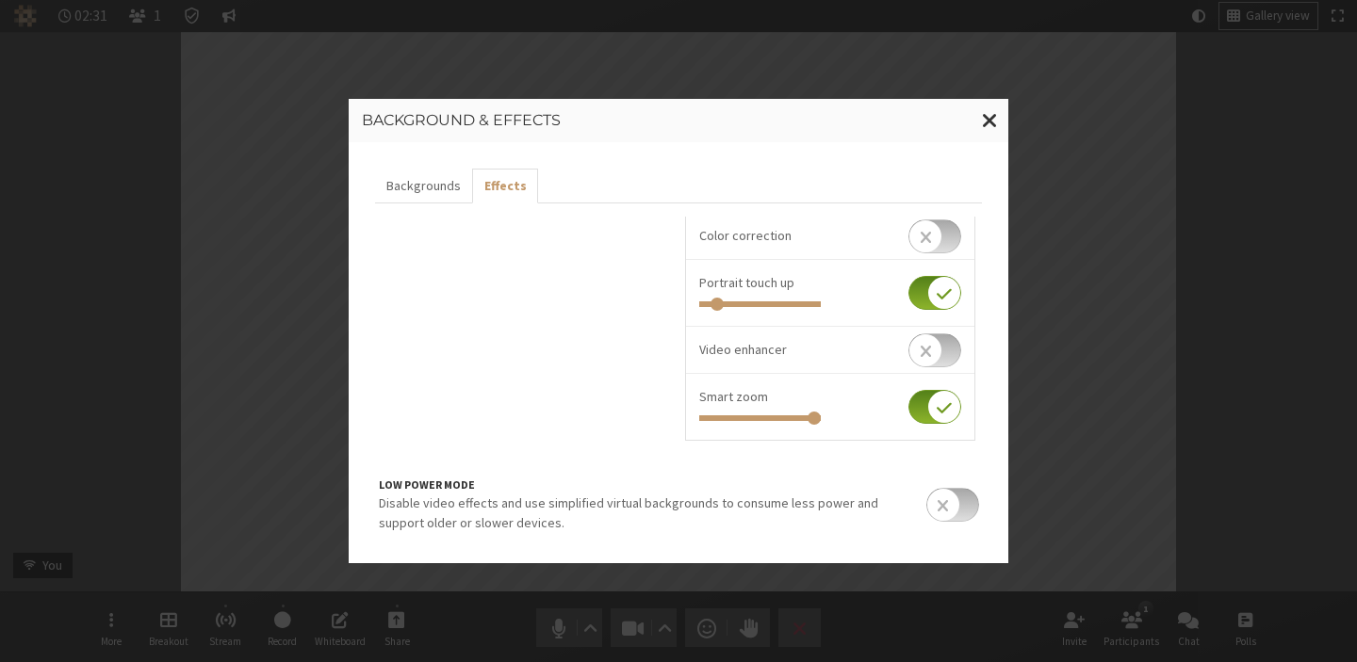
click at [901, 367] on li "Video enhancer" at bounding box center [830, 350] width 288 height 47
click at [908, 349] on input "checkbox" at bounding box center [934, 350] width 53 height 34
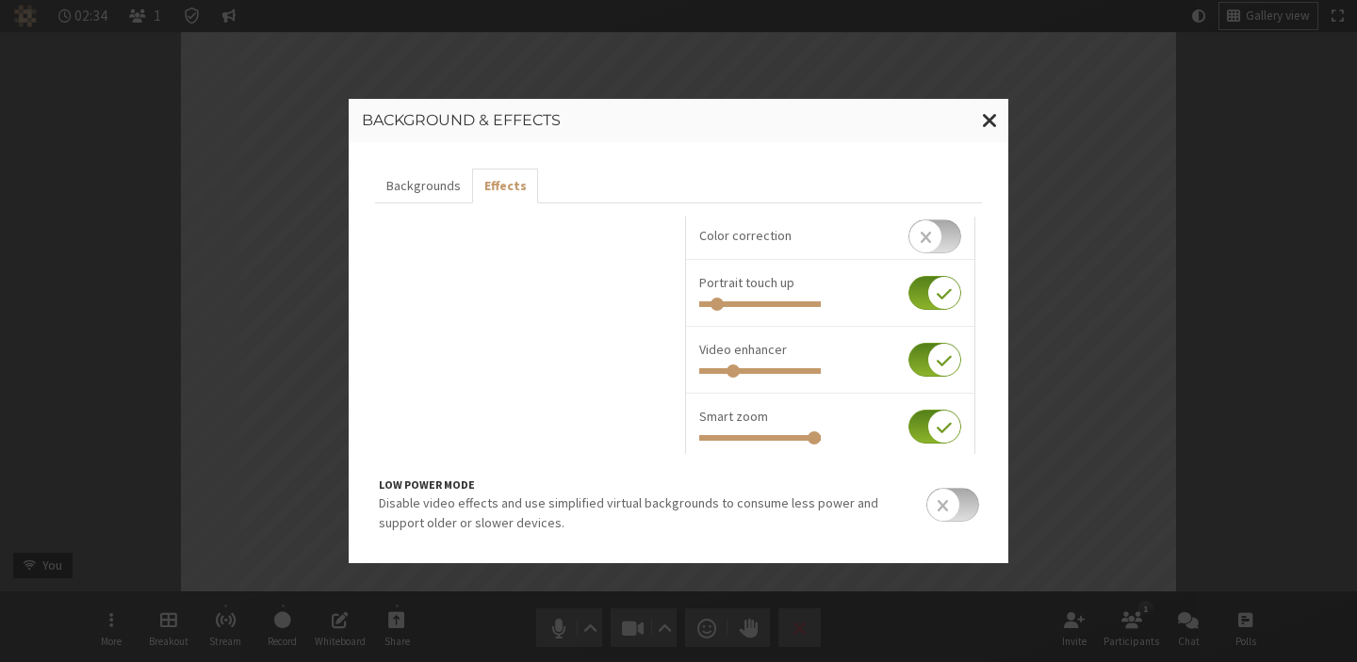
click at [908, 349] on input "checkbox" at bounding box center [934, 360] width 53 height 34
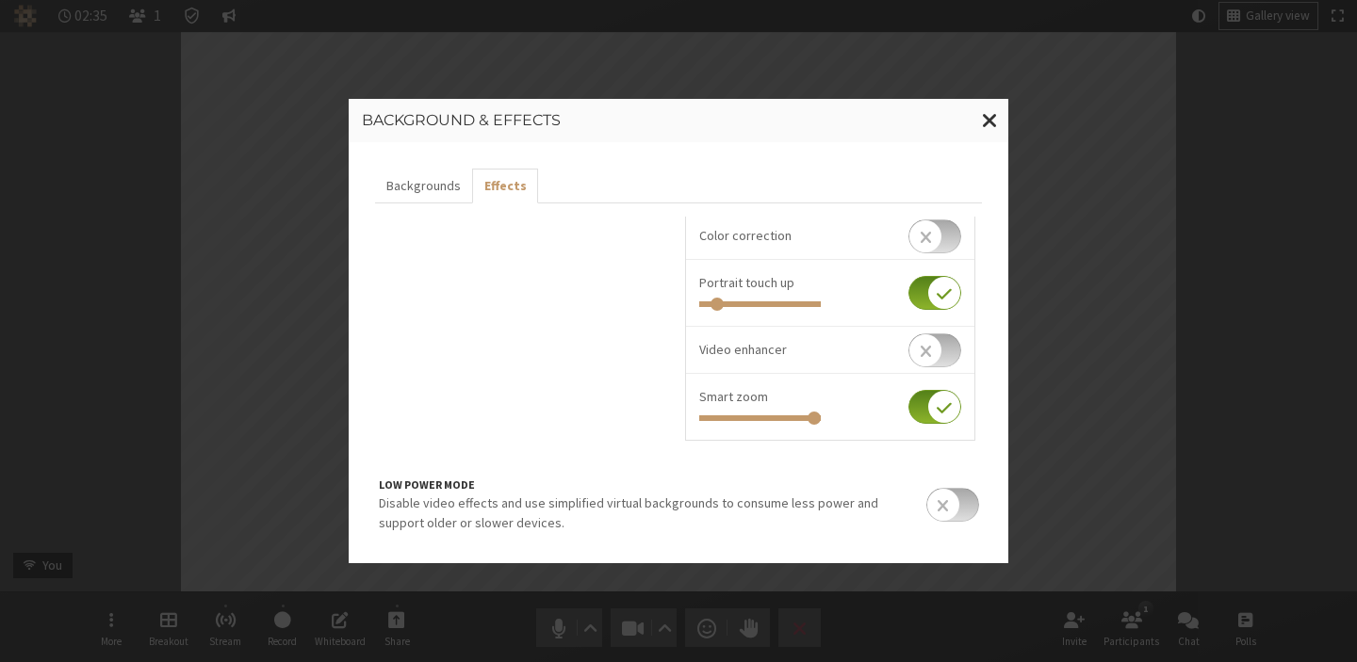
click at [908, 349] on input "checkbox" at bounding box center [934, 350] width 53 height 34
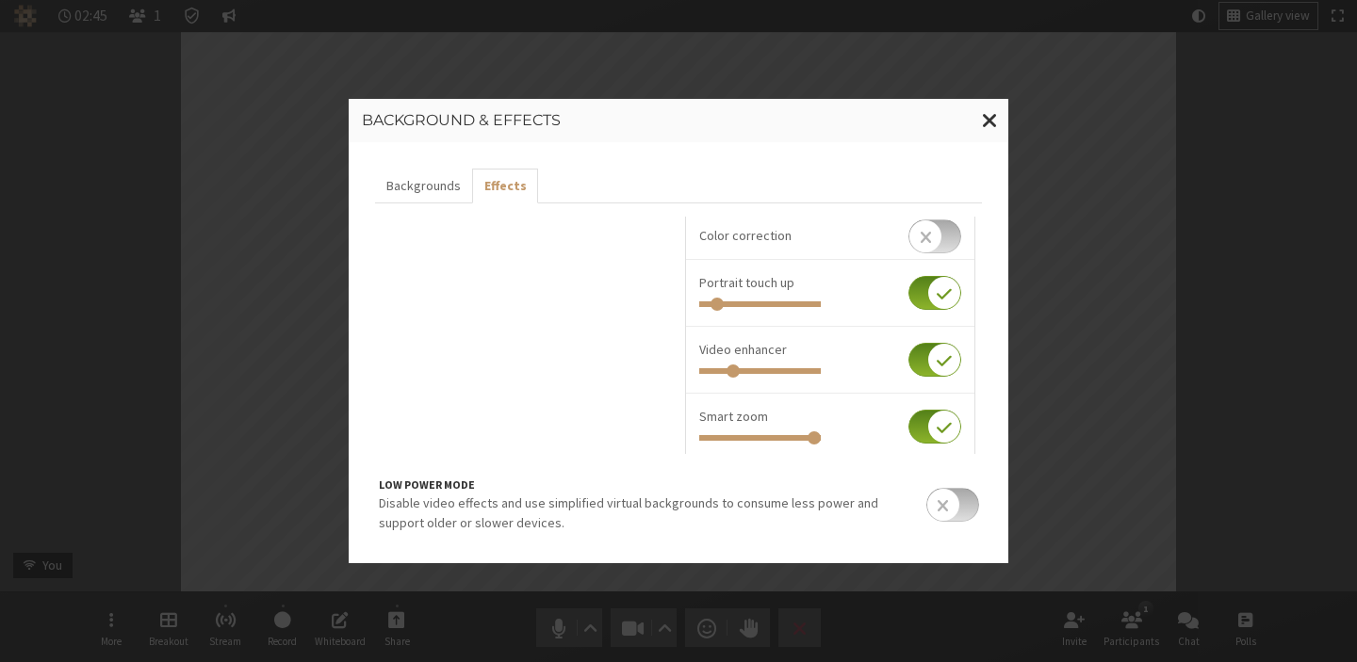
click at [908, 349] on input "checkbox" at bounding box center [934, 360] width 53 height 34
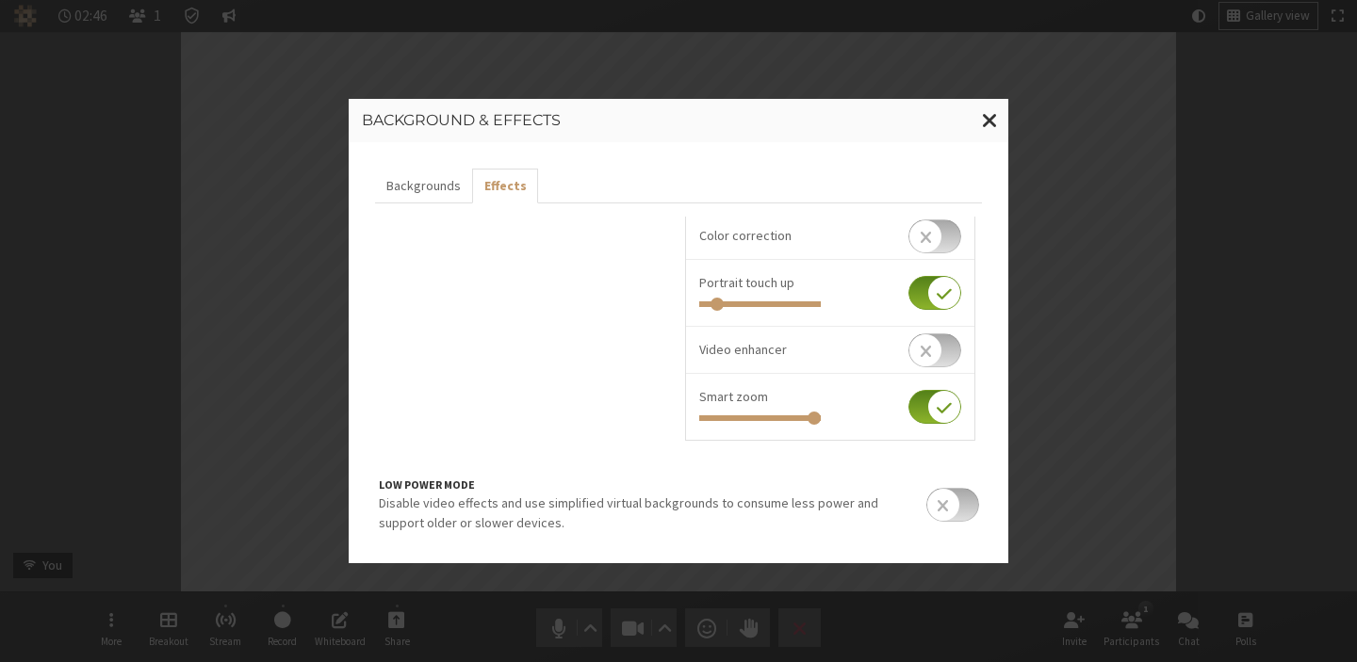
click at [908, 349] on input "checkbox" at bounding box center [934, 350] width 53 height 34
checkbox input "true"
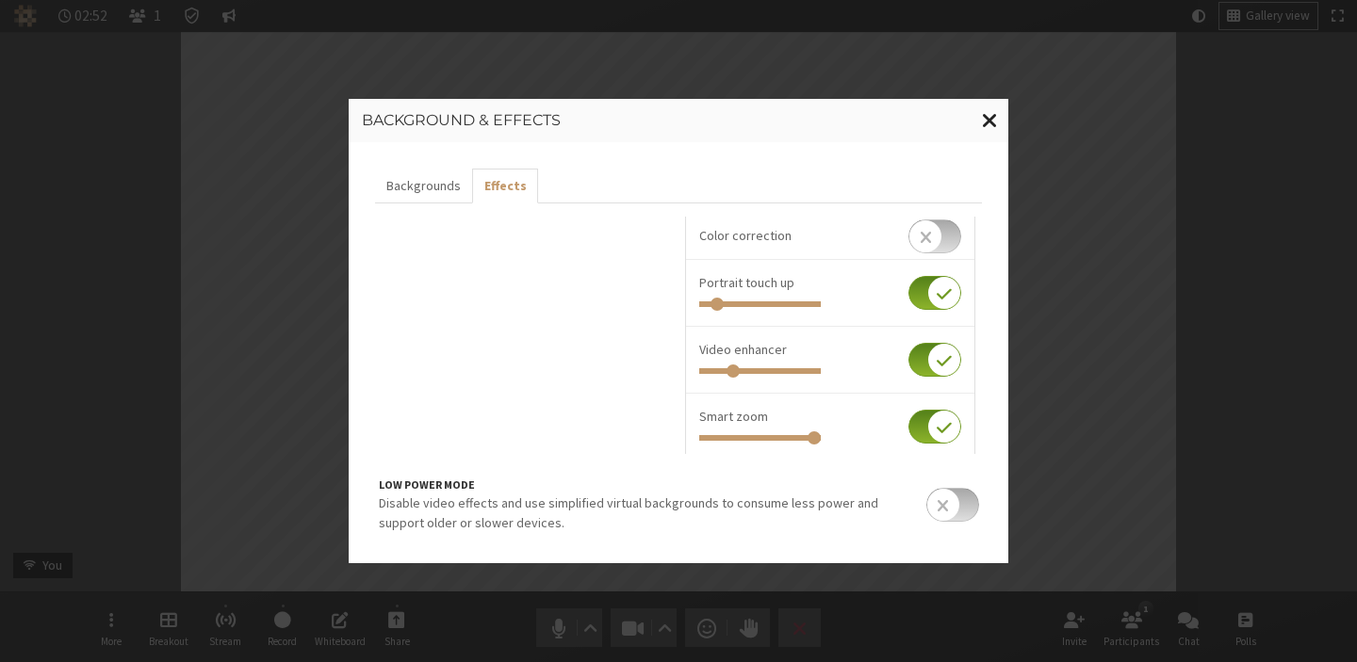
click at [988, 121] on span "Close modal" at bounding box center [990, 120] width 16 height 24
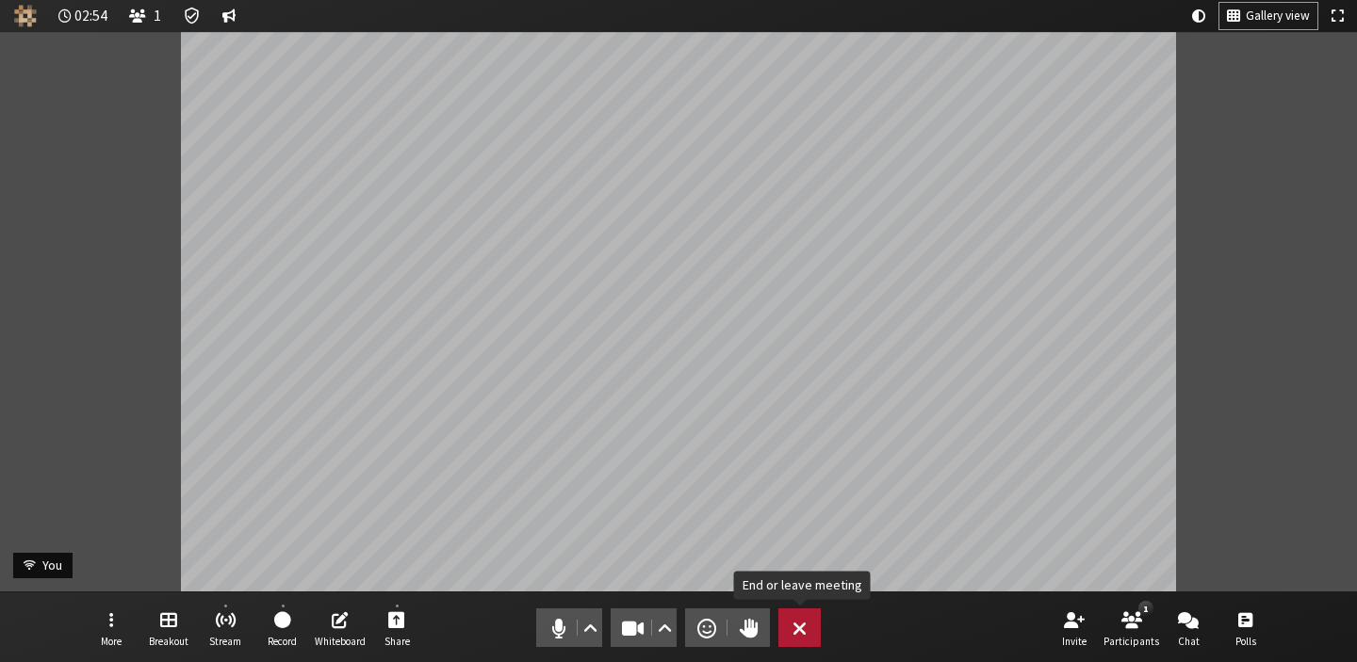
click at [798, 626] on span "End or leave meeting" at bounding box center [799, 628] width 14 height 26
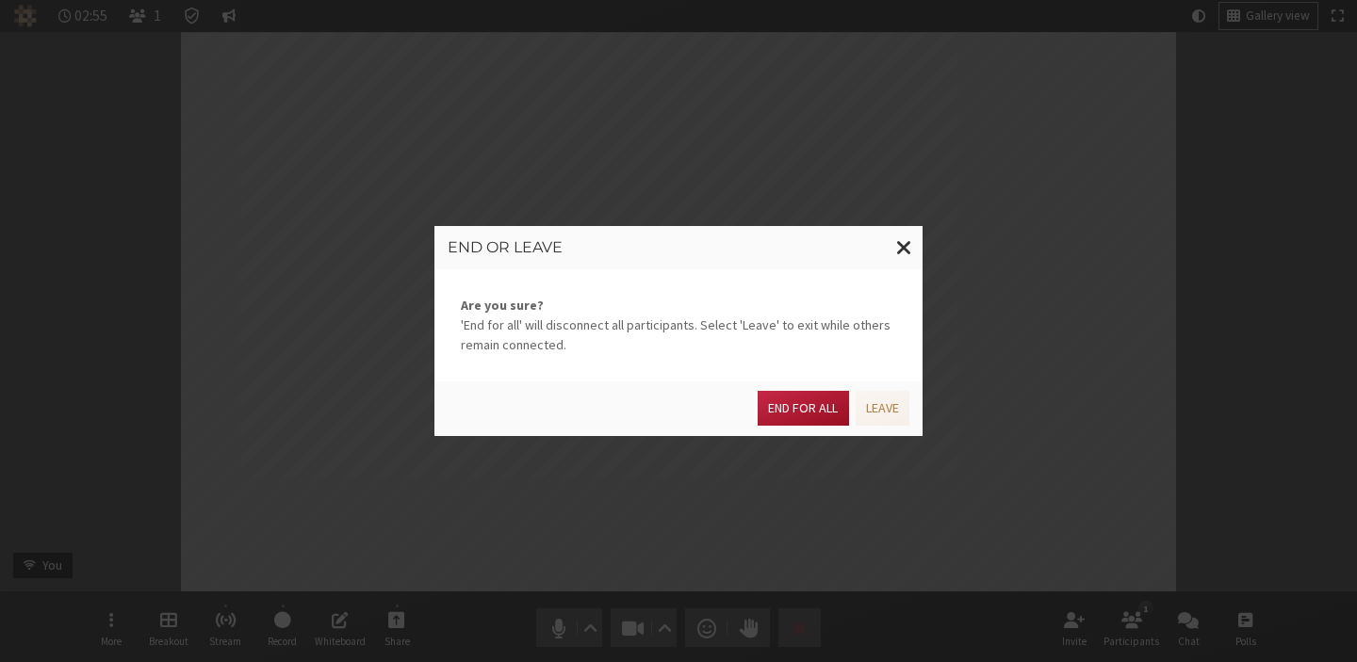
click at [804, 405] on button "End for all" at bounding box center [802, 408] width 90 height 35
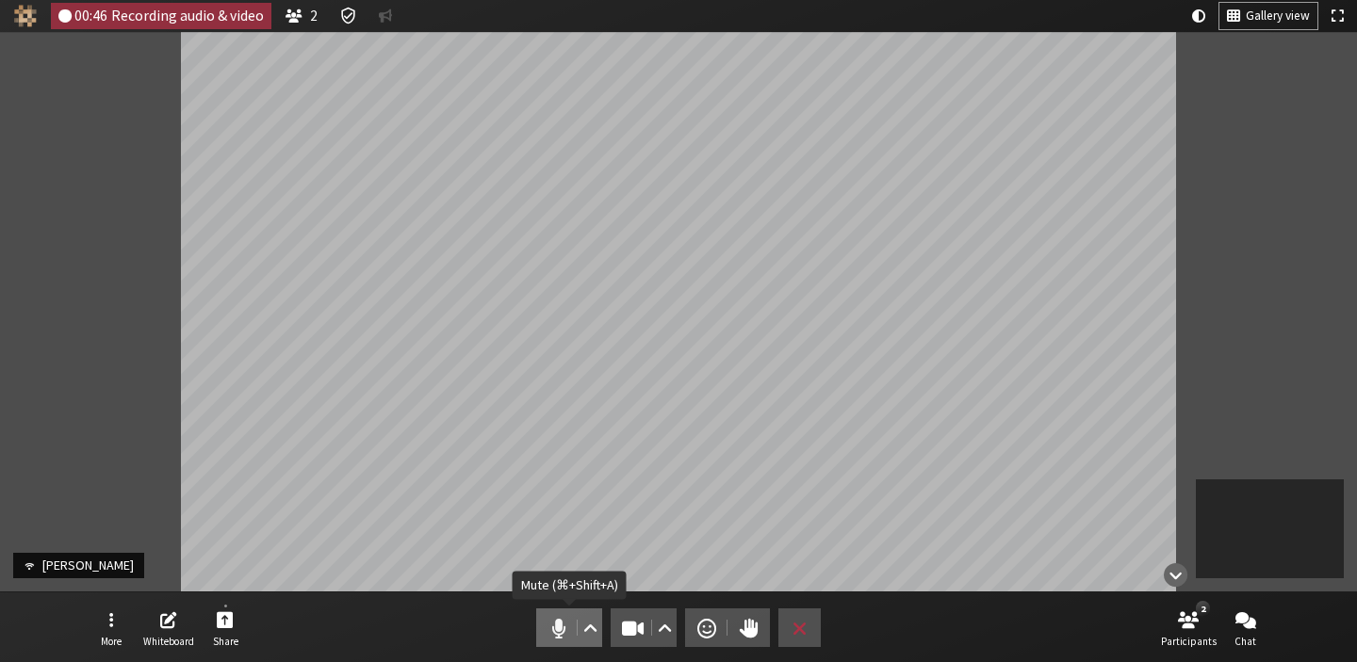
click at [568, 641] on button "Audio" at bounding box center [569, 628] width 66 height 39
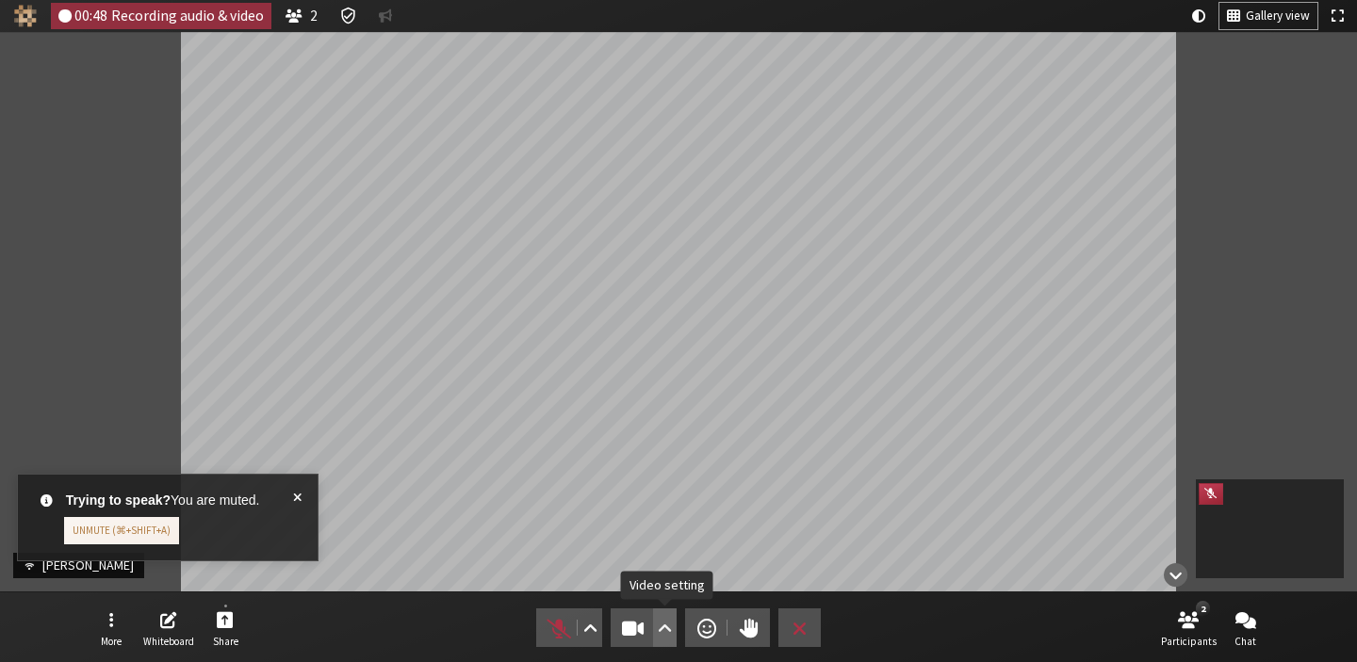
click at [663, 620] on span "Video setting" at bounding box center [665, 628] width 14 height 26
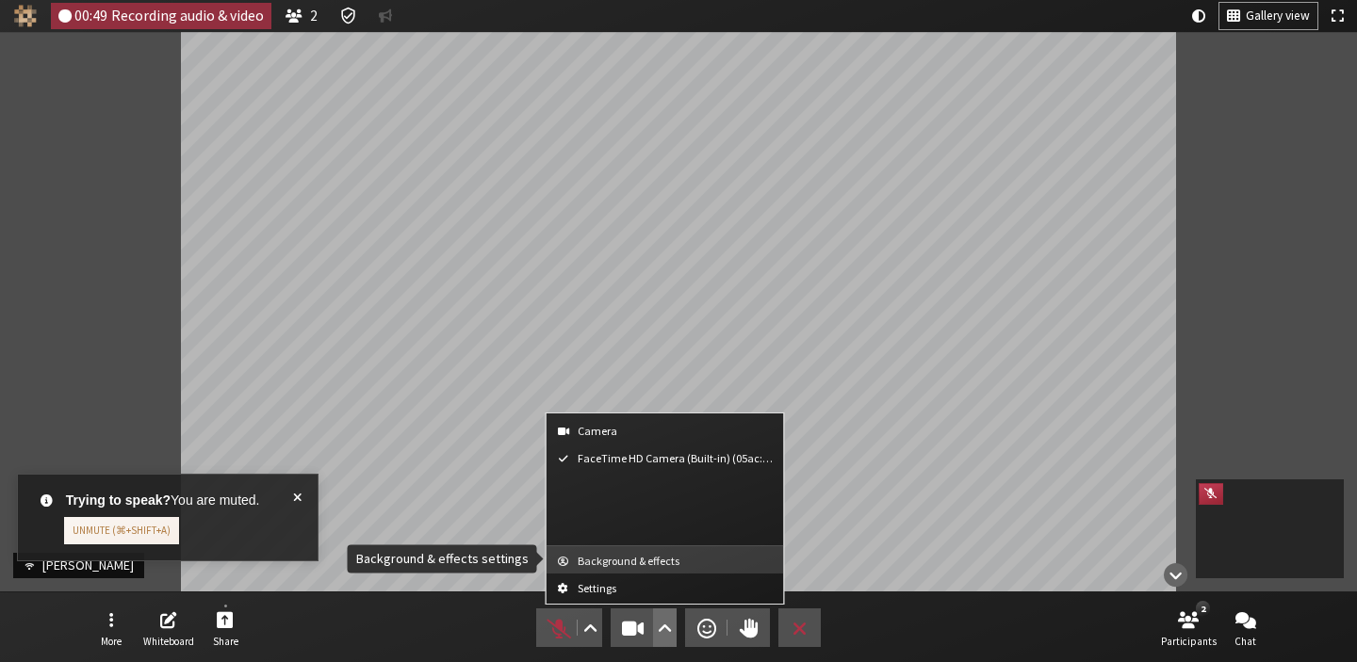
click at [661, 561] on span "Background & effects" at bounding box center [676, 561] width 198 height 12
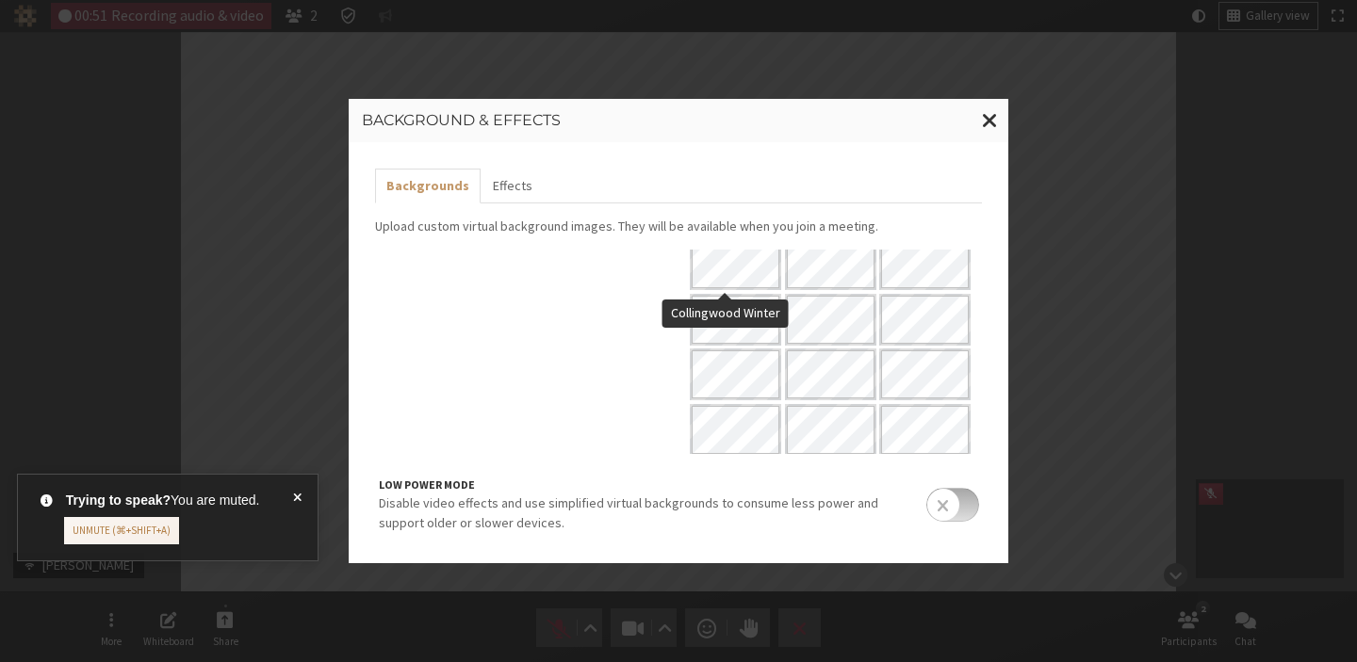
scroll to position [288, 0]
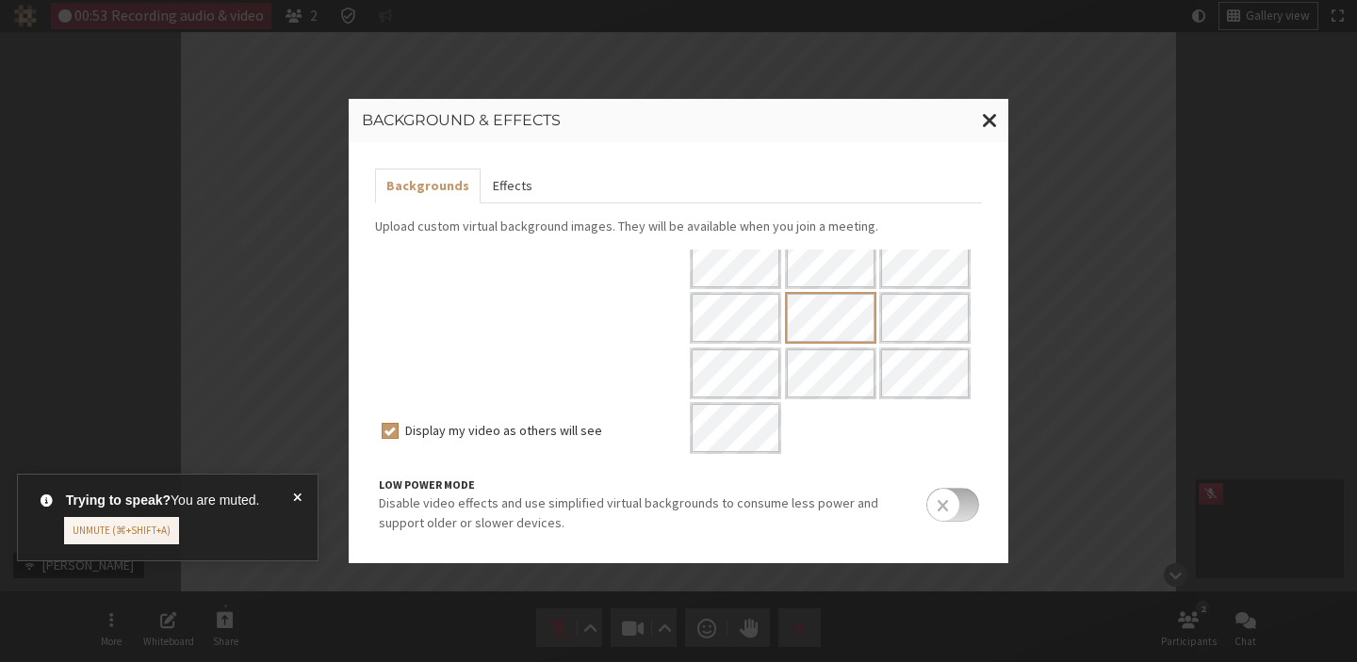
click at [519, 192] on button "Effects" at bounding box center [511, 186] width 62 height 35
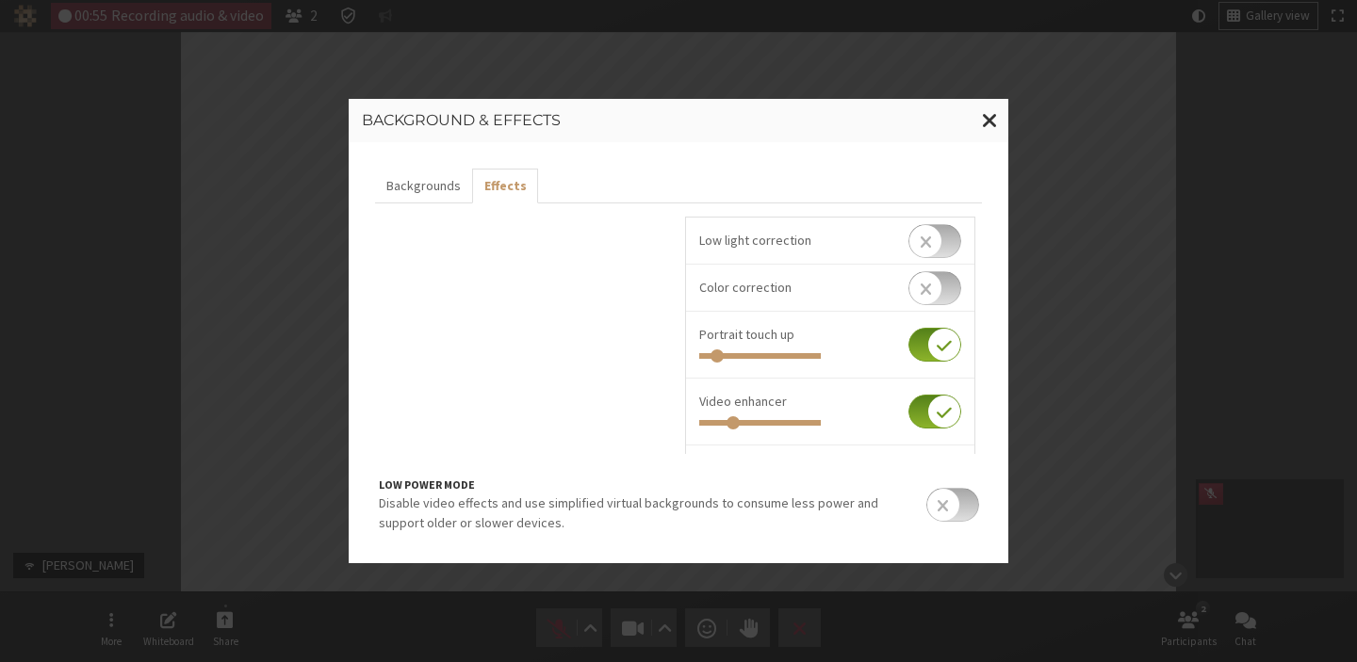
click at [909, 415] on input "checkbox" at bounding box center [934, 412] width 53 height 34
checkbox input "false"
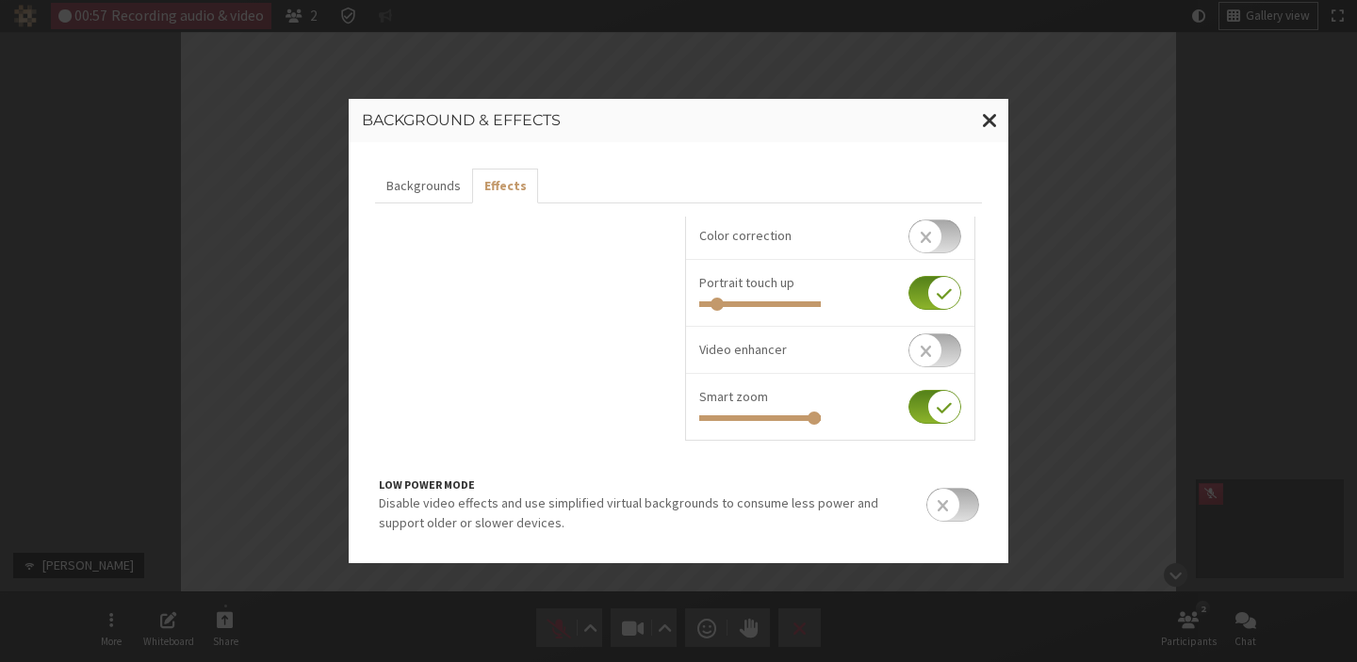
click at [909, 415] on input "checkbox" at bounding box center [934, 407] width 53 height 34
checkbox input "false"
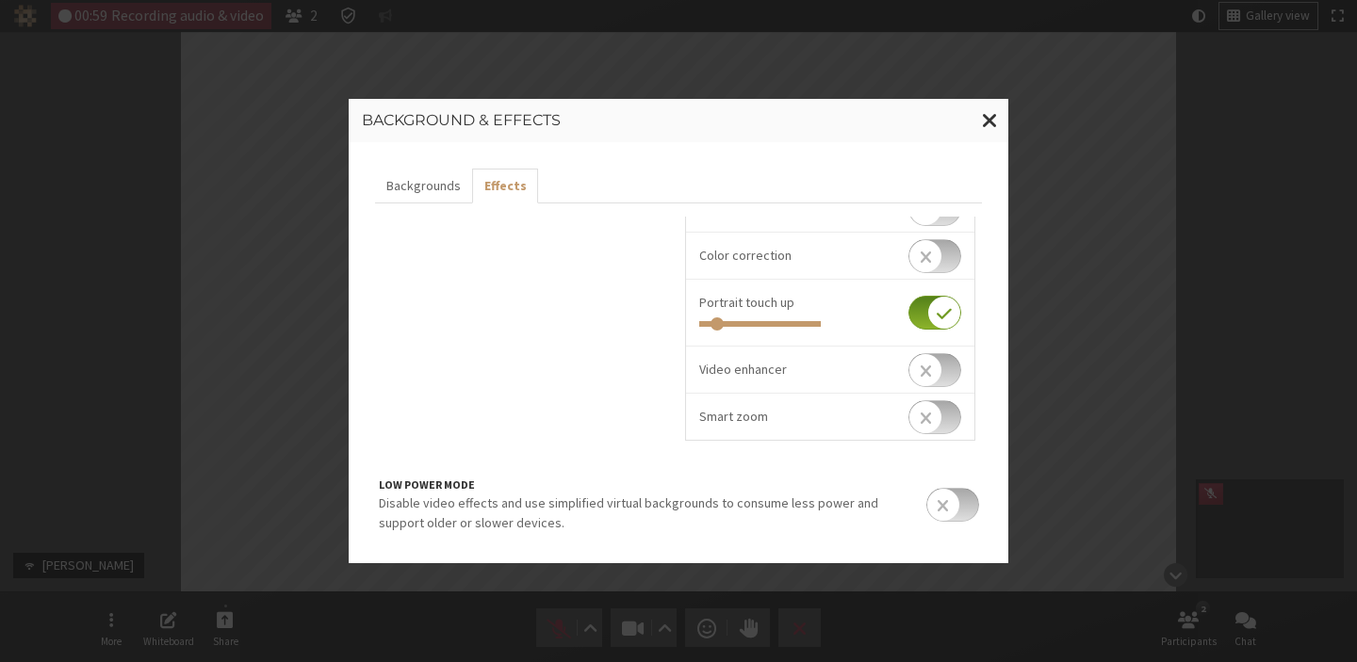
click at [912, 317] on input "checkbox" at bounding box center [934, 313] width 53 height 34
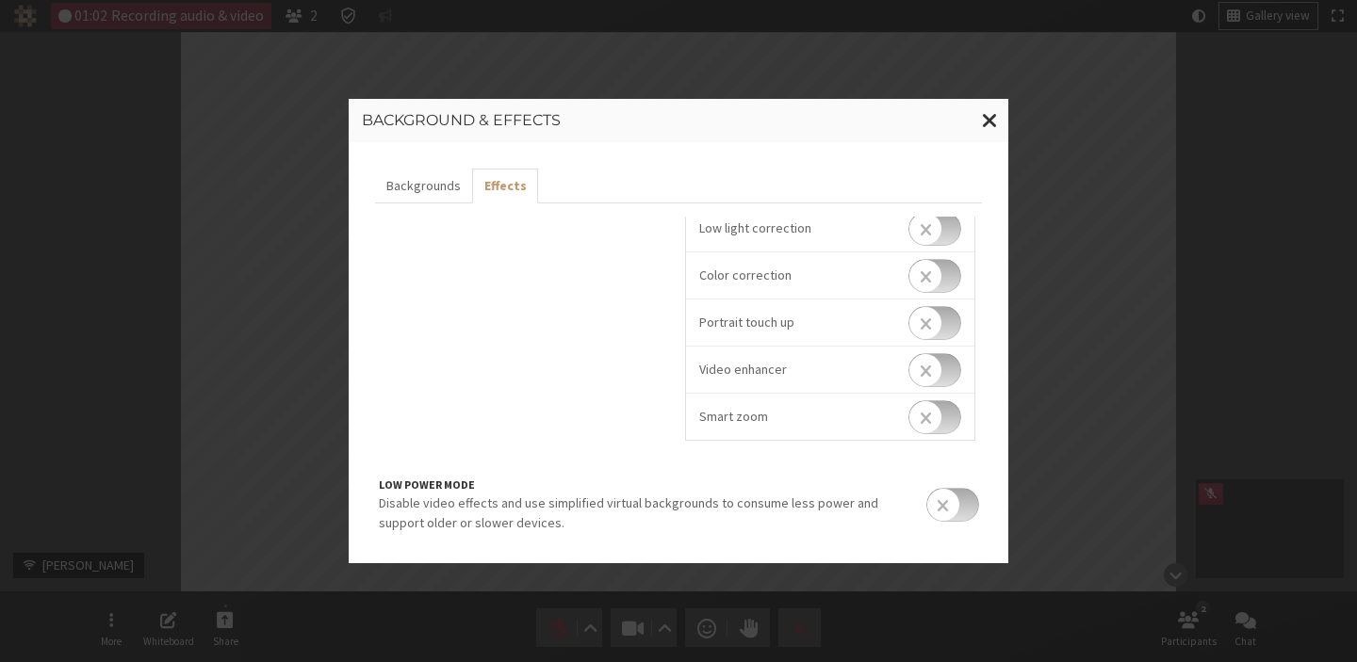
click at [893, 317] on div "Portrait touch up" at bounding box center [830, 323] width 262 height 20
click at [930, 322] on input "checkbox" at bounding box center [934, 323] width 53 height 34
click at [930, 322] on input "checkbox" at bounding box center [934, 333] width 53 height 34
checkbox input "false"
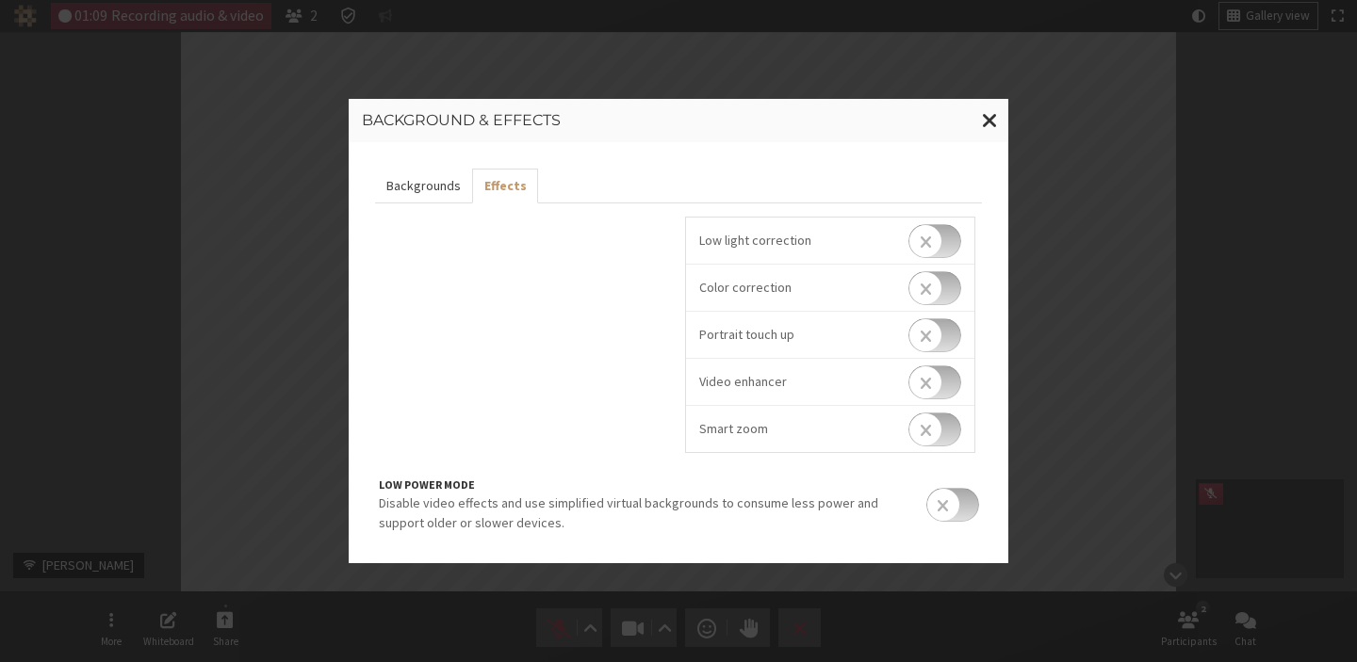
click at [431, 183] on button "Backgrounds" at bounding box center [423, 186] width 97 height 35
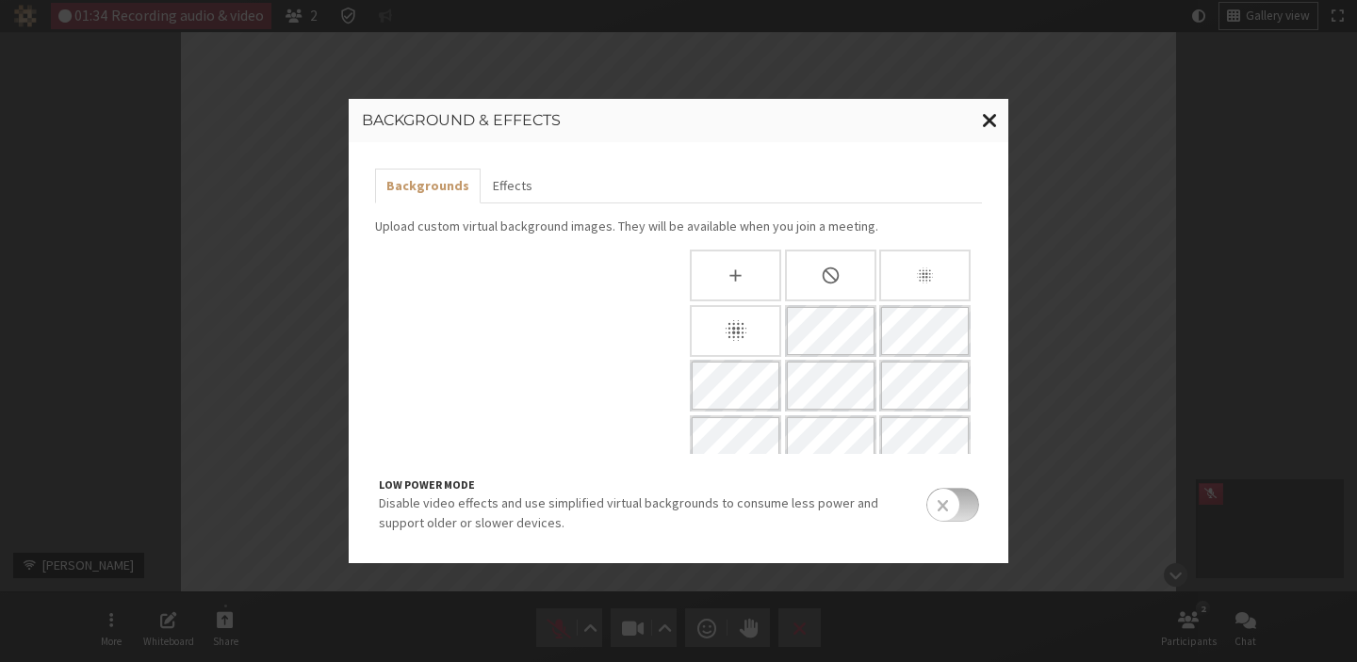
click at [985, 123] on span "Close modal" at bounding box center [990, 120] width 16 height 24
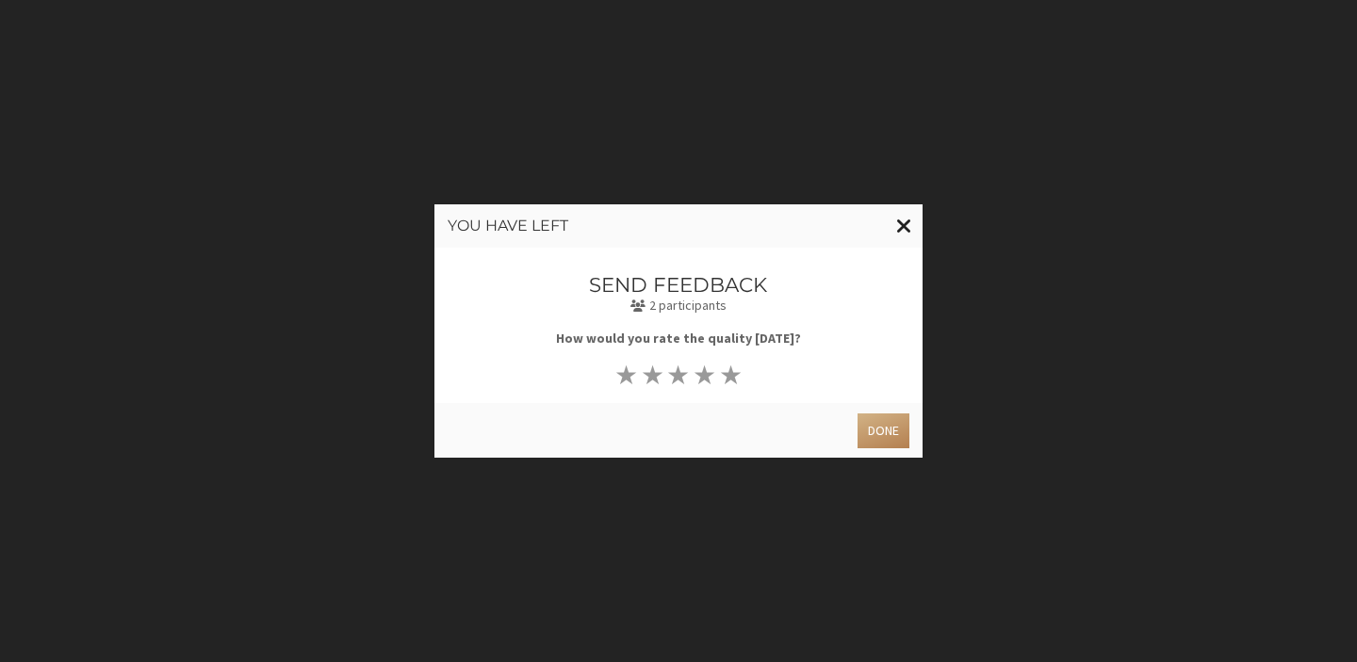
click at [909, 233] on span "Close modal" at bounding box center [904, 226] width 16 height 24
